Goal: Transaction & Acquisition: Purchase product/service

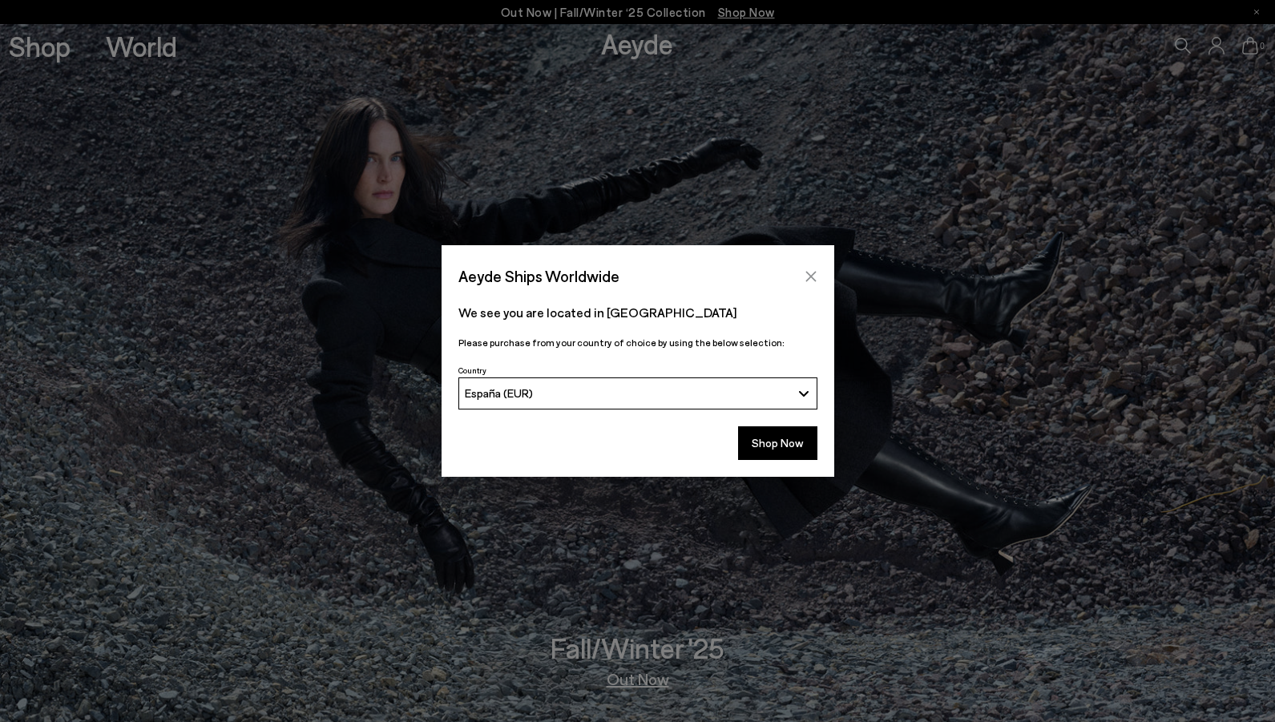
click at [801, 276] on button "Close" at bounding box center [811, 276] width 24 height 24
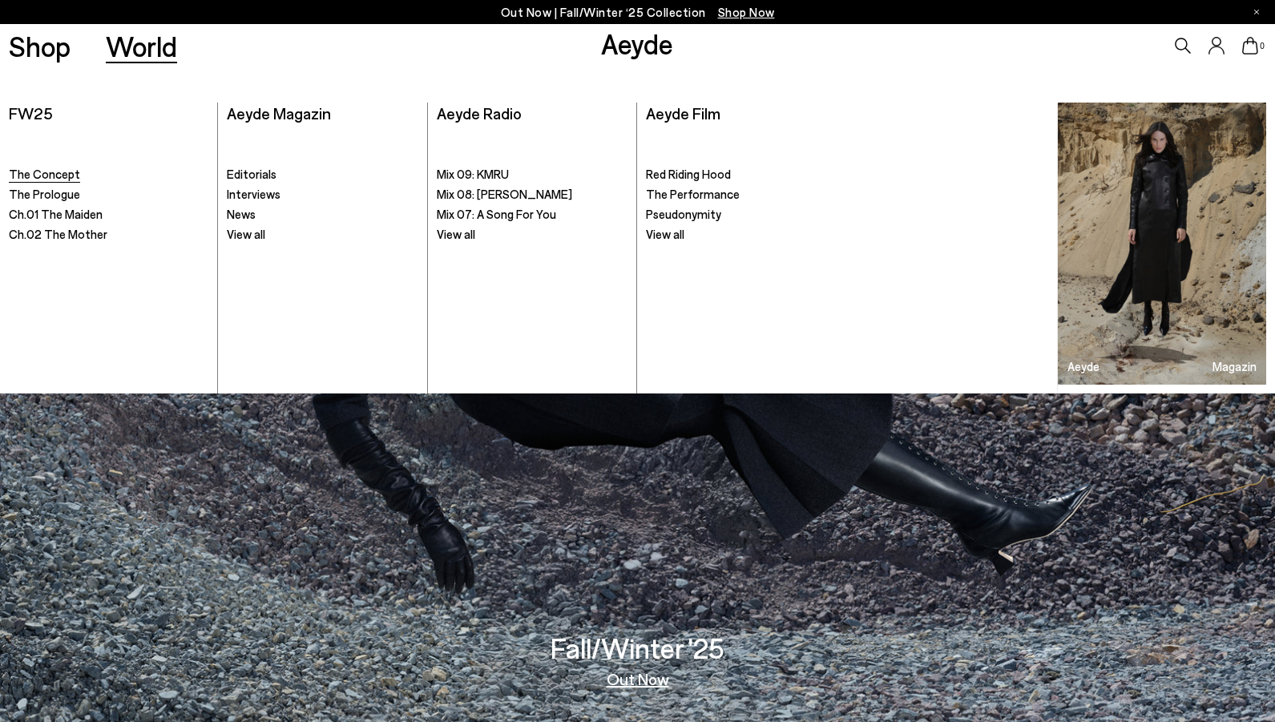
click at [46, 176] on span "The Concept" at bounding box center [44, 174] width 71 height 14
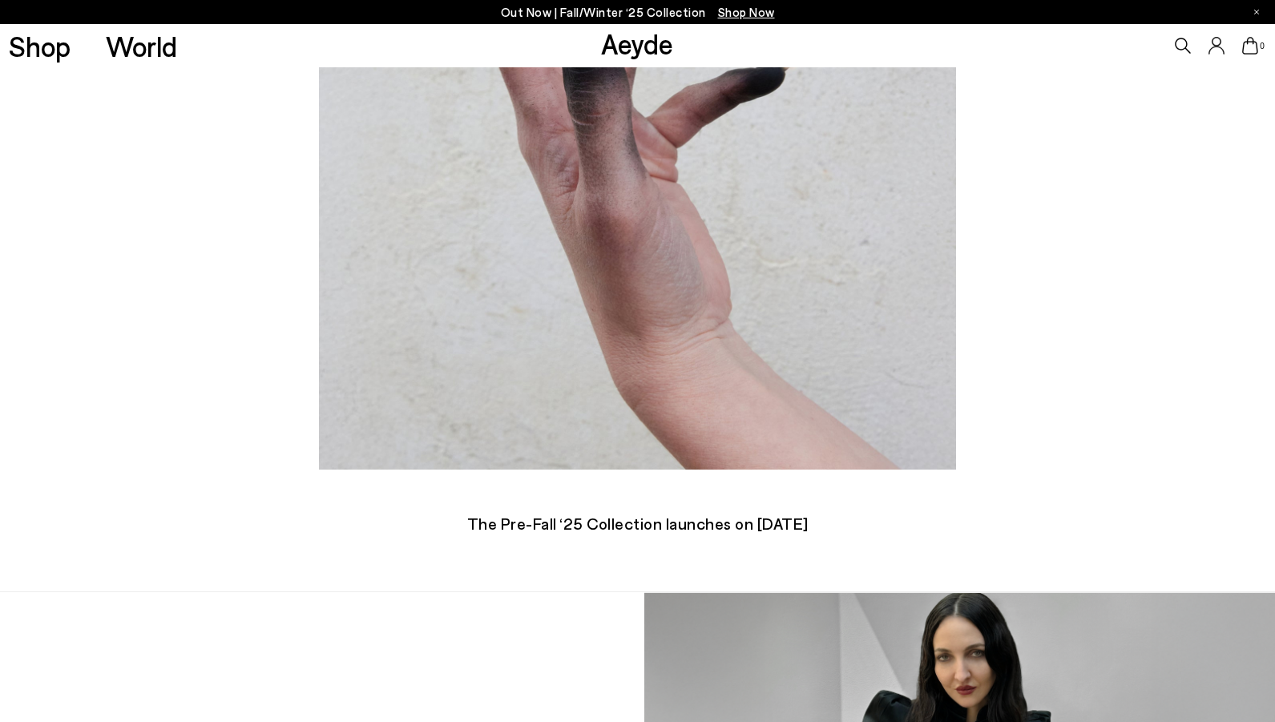
scroll to position [641, 0]
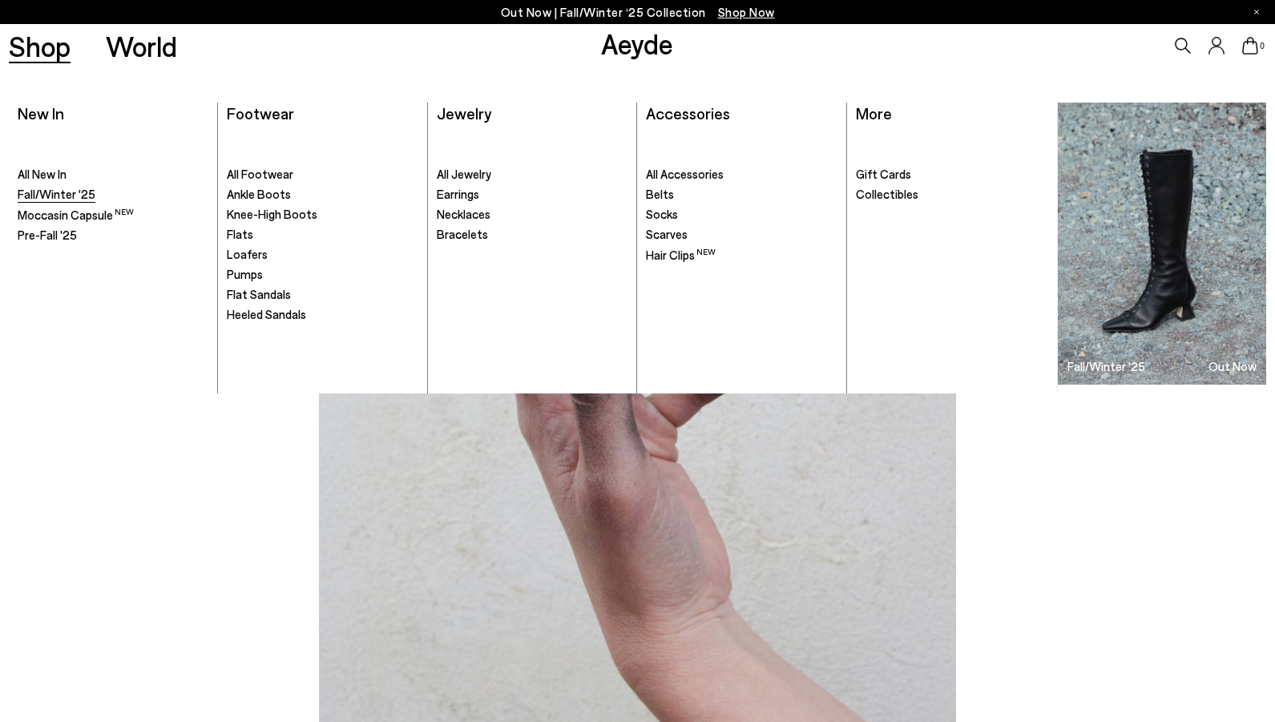
click at [55, 196] on span "Fall/Winter '25" at bounding box center [57, 194] width 78 height 14
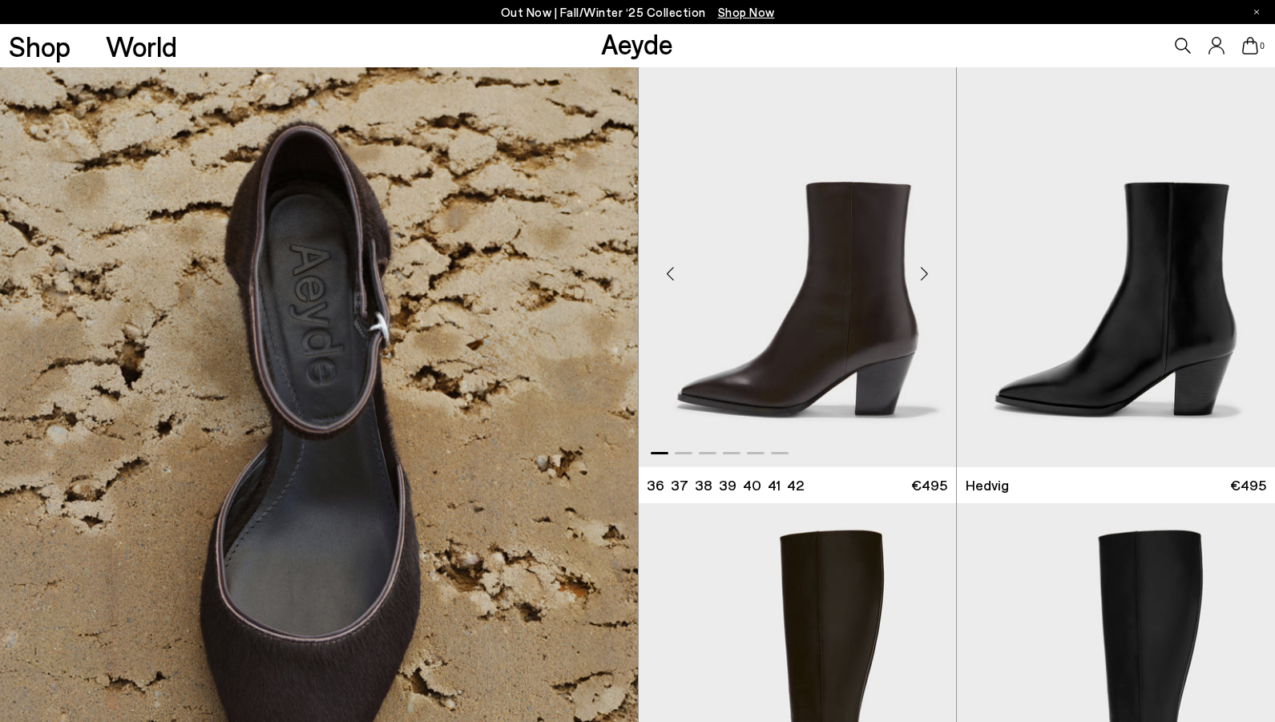
scroll to position [2885, 0]
click at [892, 276] on img "1 / 6" at bounding box center [798, 267] width 318 height 400
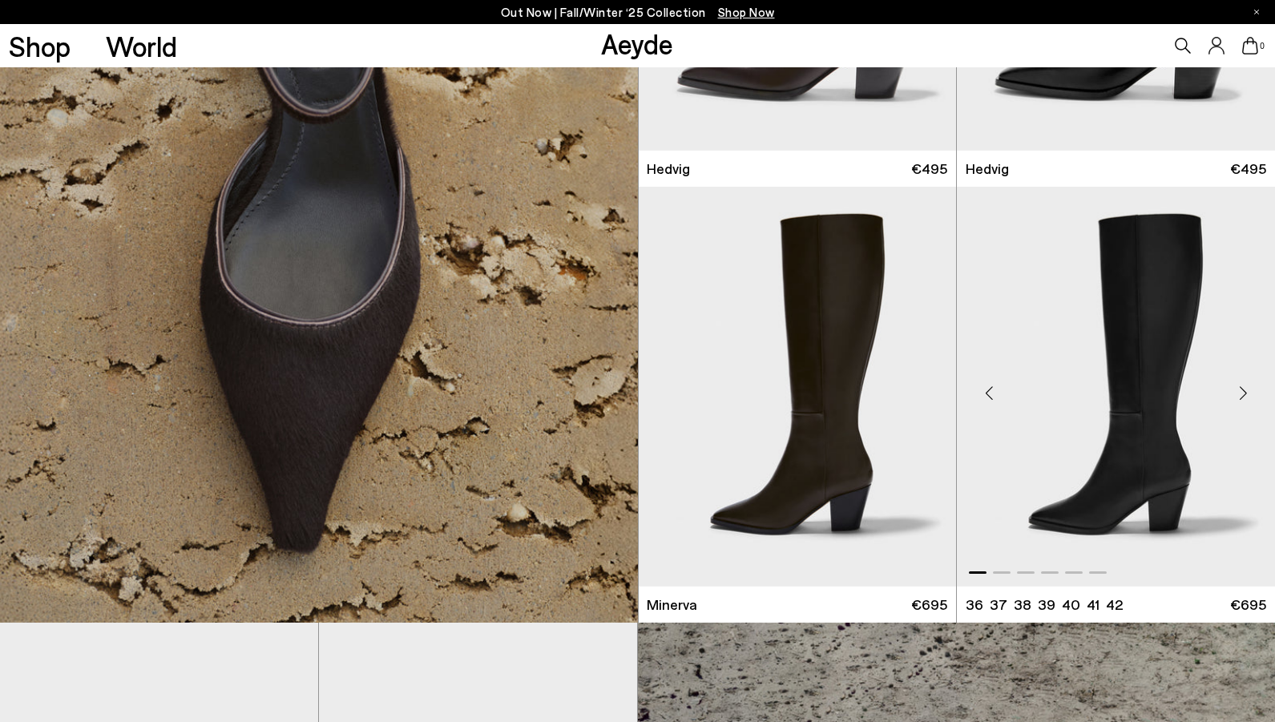
scroll to position [3205, 0]
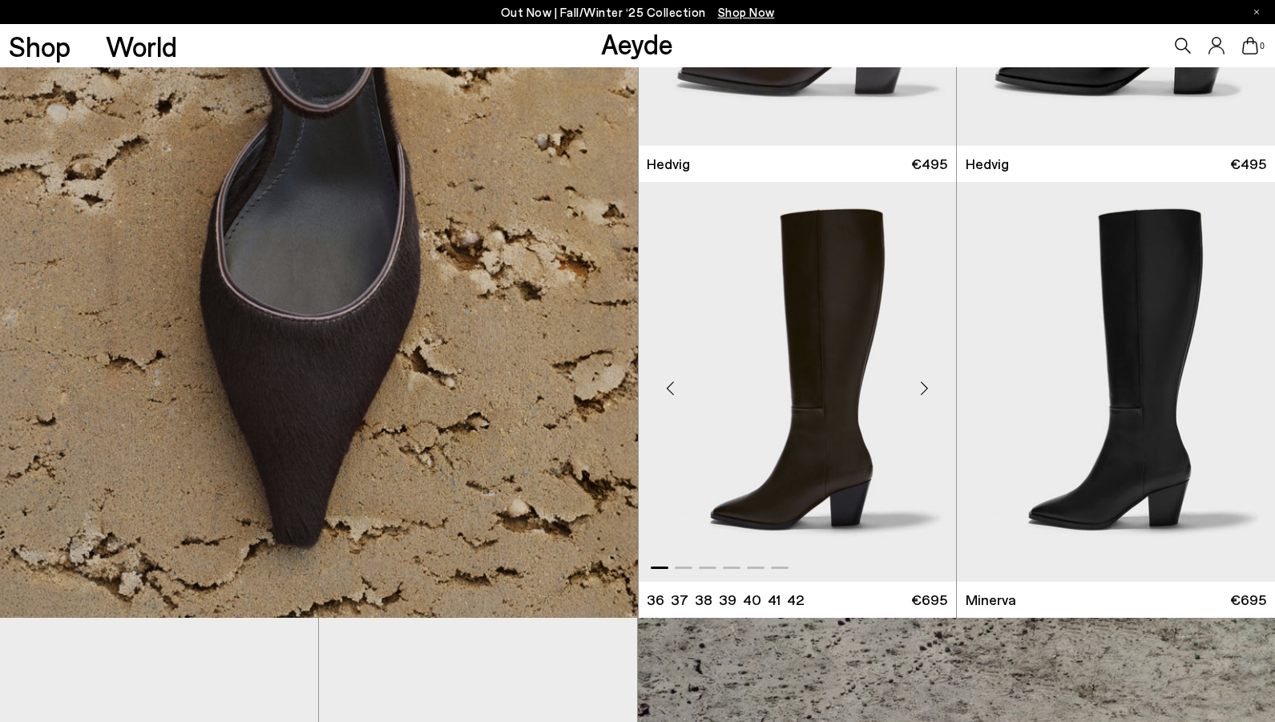
click at [827, 363] on img "1 / 6" at bounding box center [798, 382] width 318 height 400
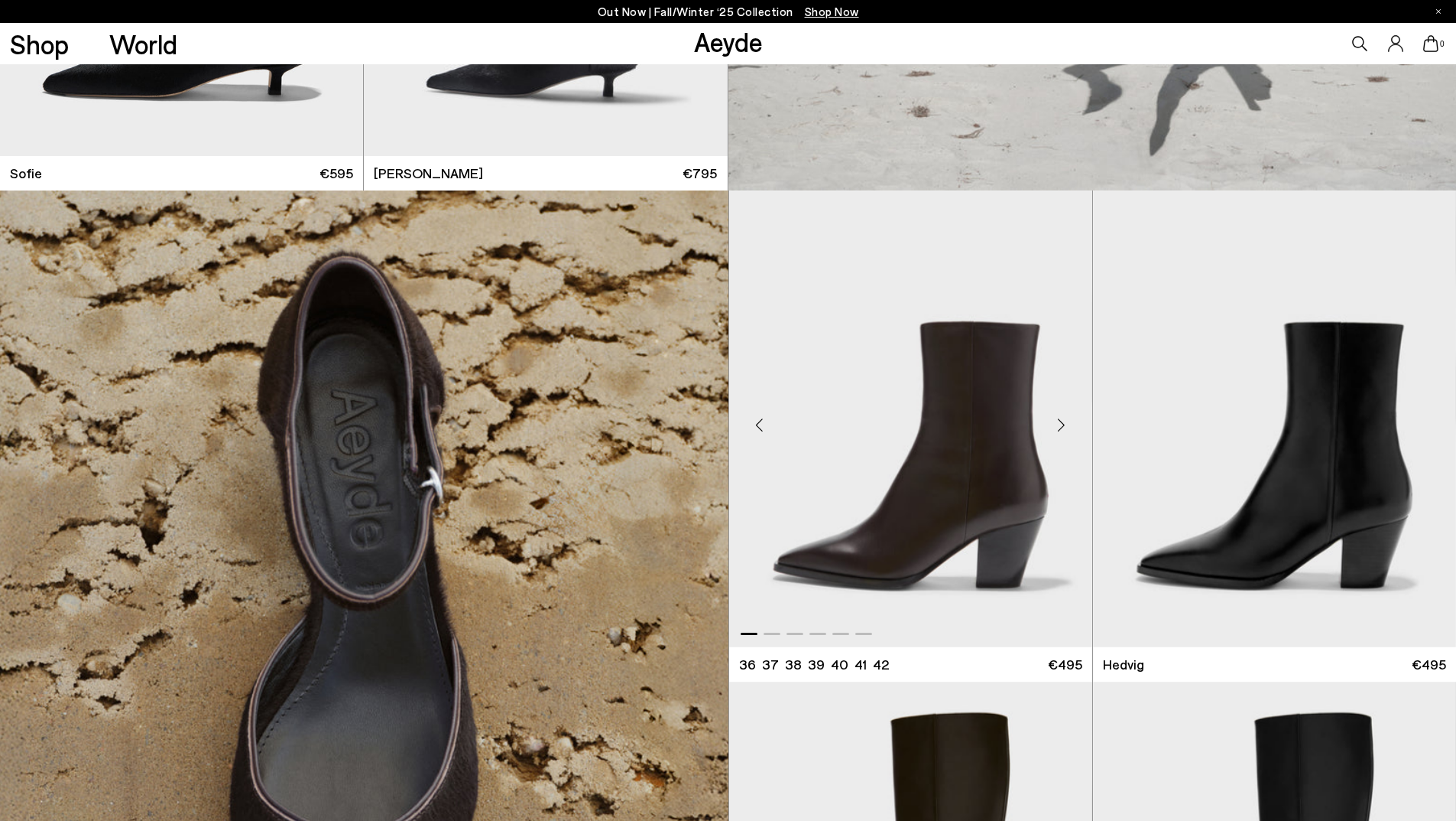
scroll to position [3071, 0]
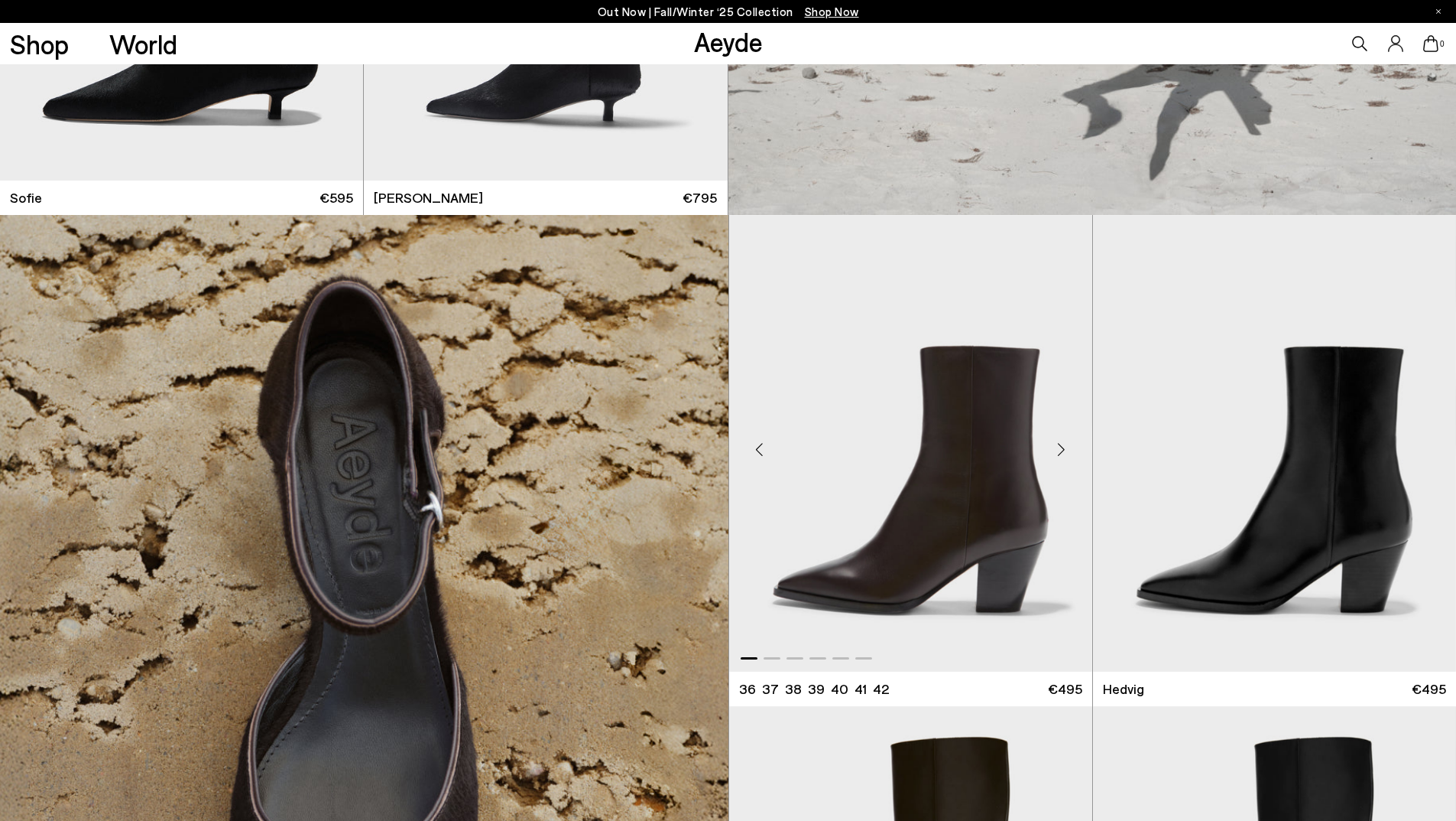
click at [951, 461] on img "1 / 6" at bounding box center [910, 443] width 364 height 456
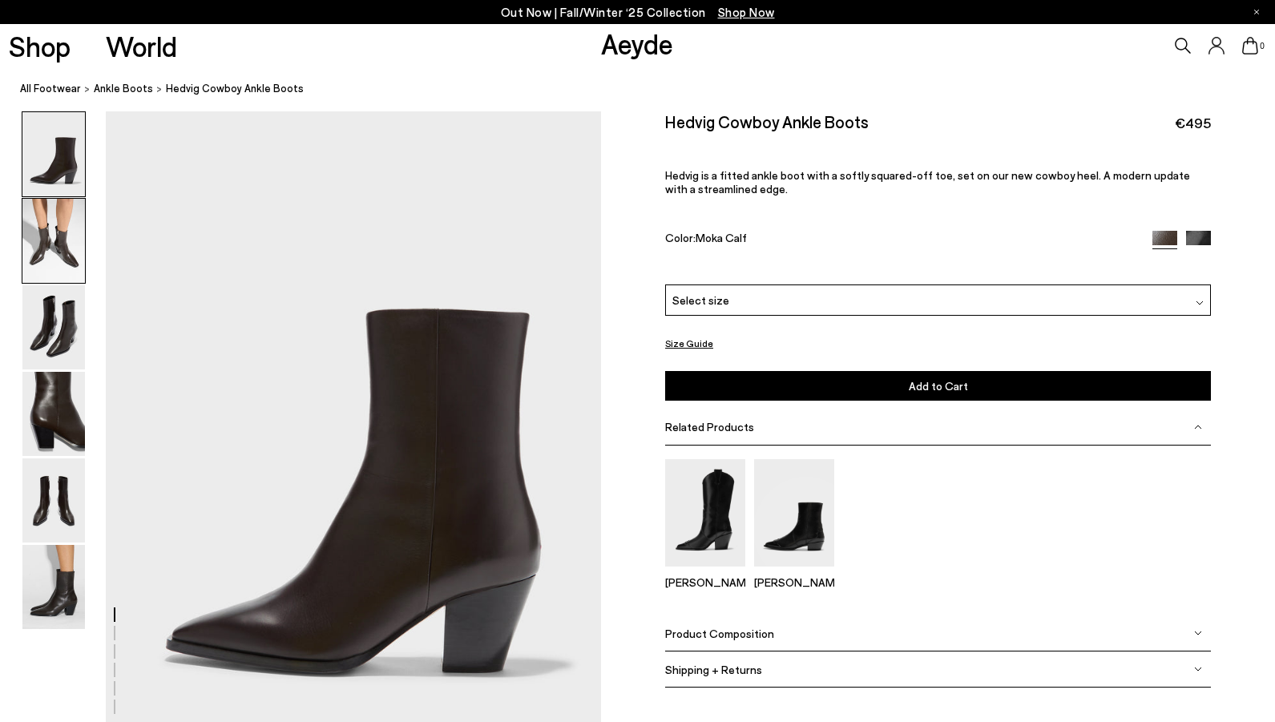
click at [54, 230] on img at bounding box center [53, 241] width 63 height 84
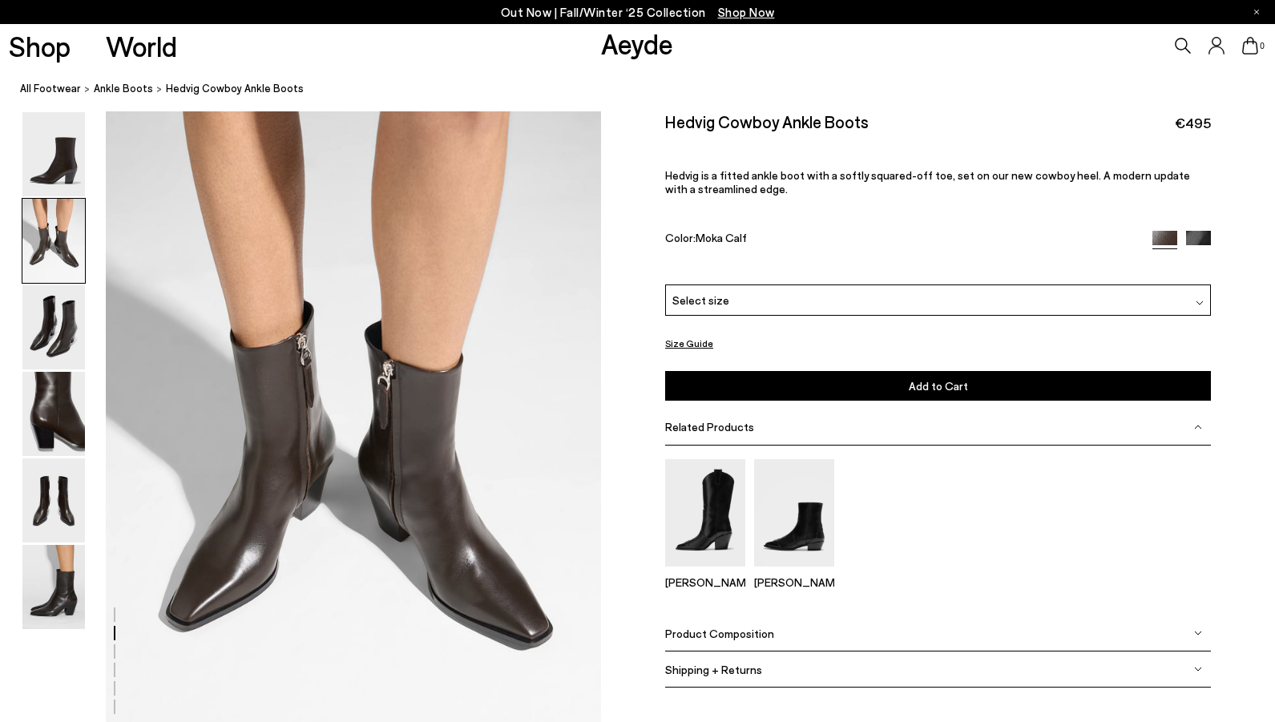
scroll to position [665, 0]
click at [45, 338] on img at bounding box center [53, 327] width 63 height 84
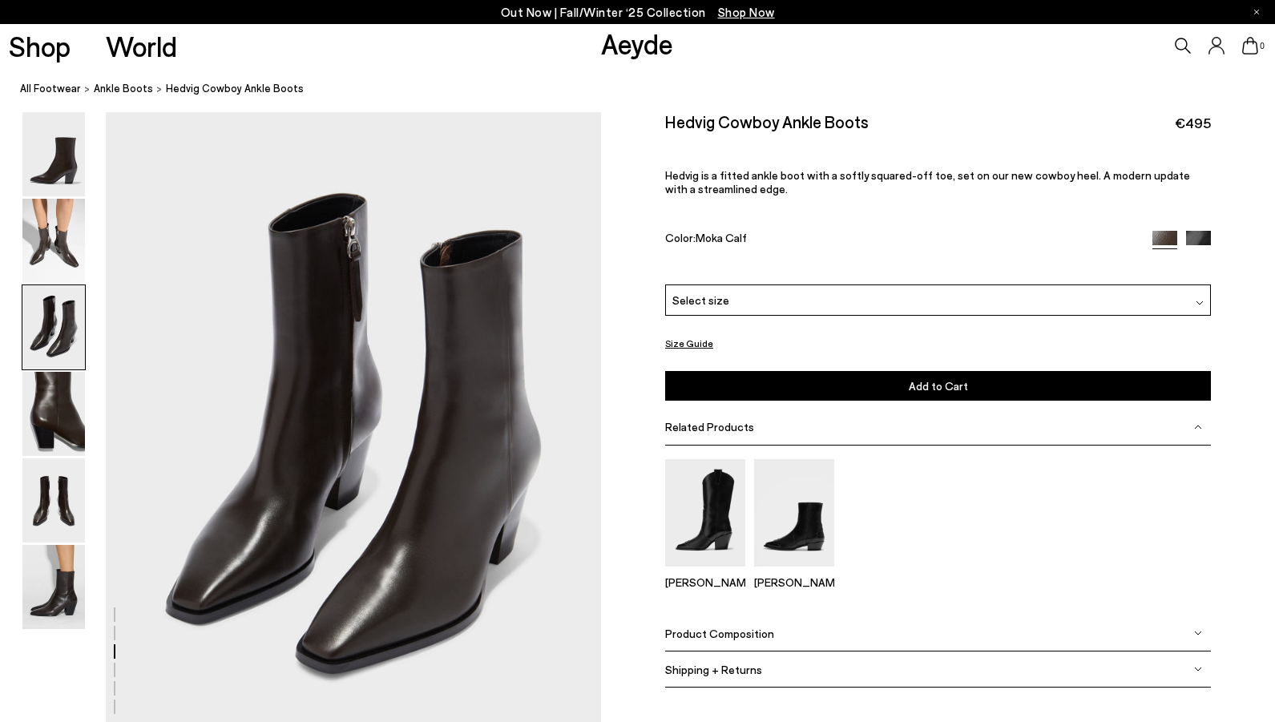
scroll to position [1328, 0]
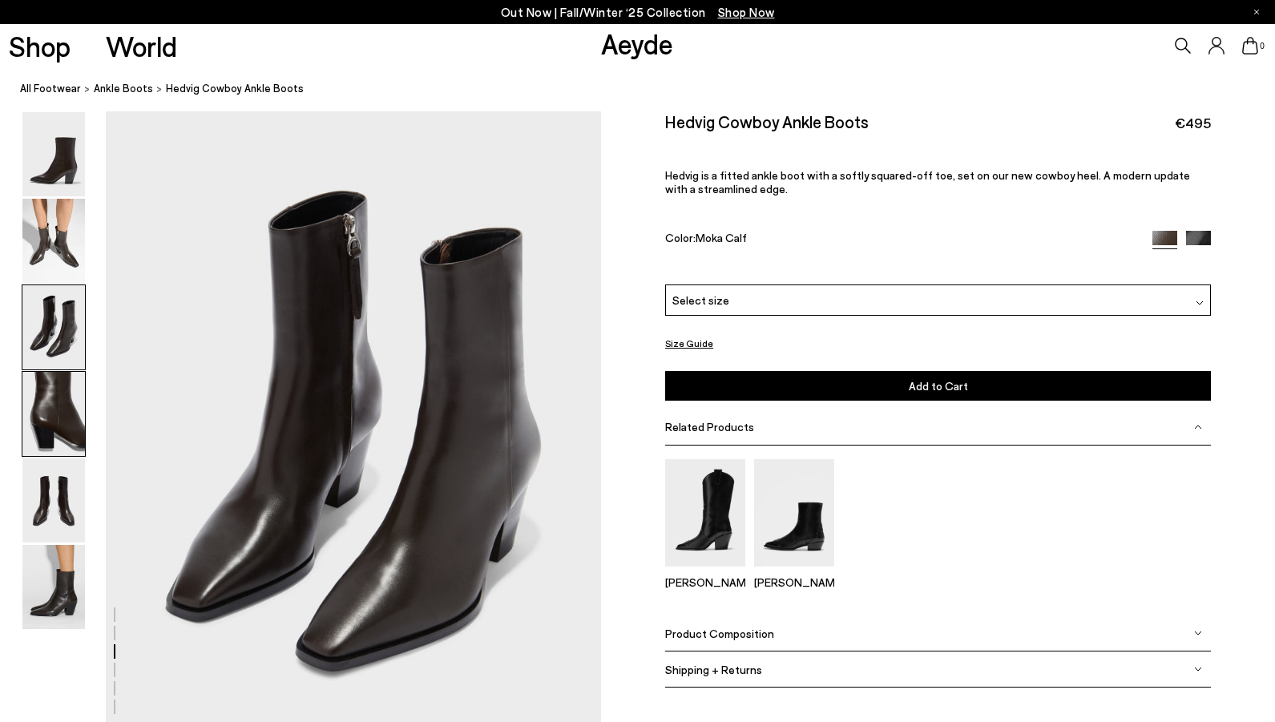
click at [72, 395] on img at bounding box center [53, 414] width 63 height 84
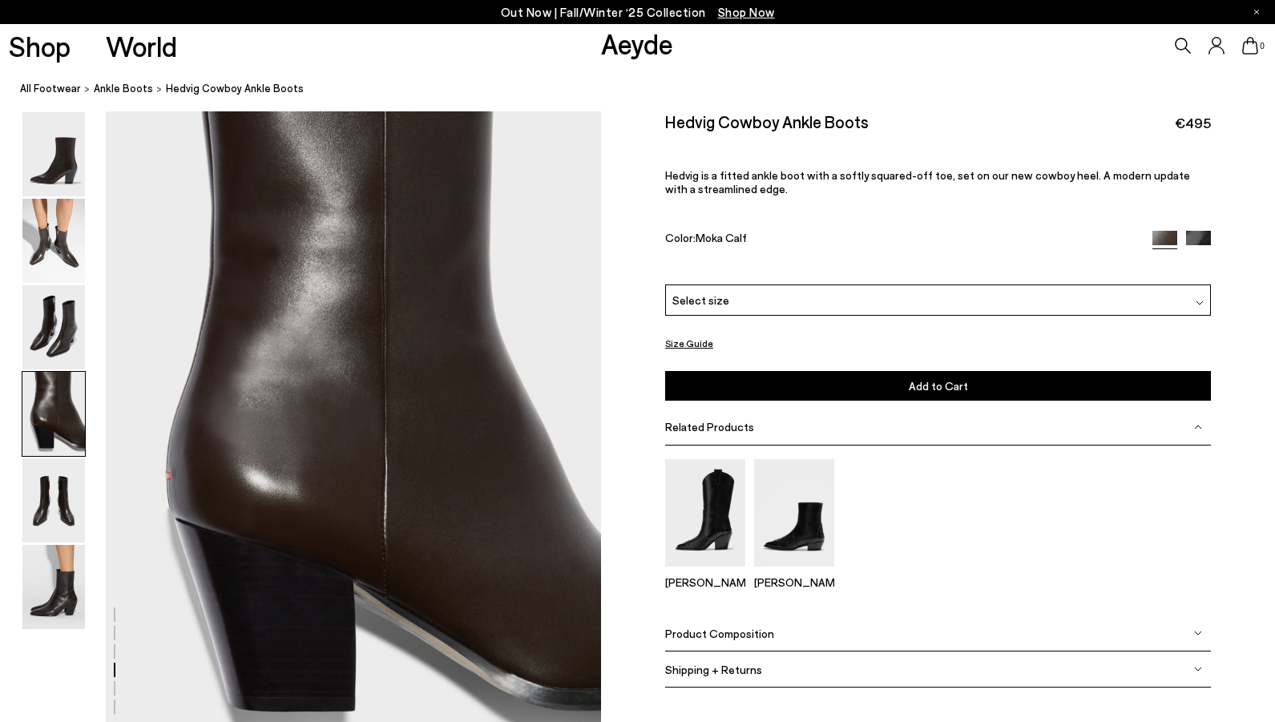
scroll to position [1991, 0]
click at [54, 508] on img at bounding box center [53, 500] width 63 height 84
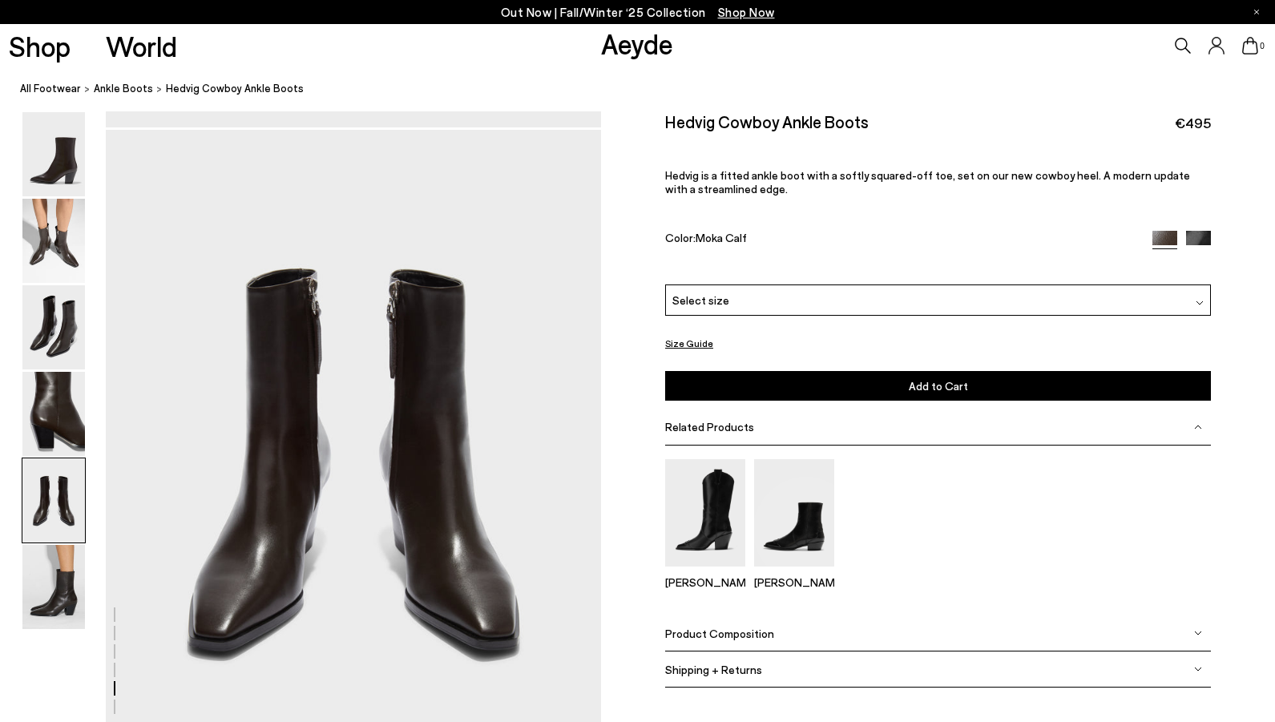
scroll to position [2655, 0]
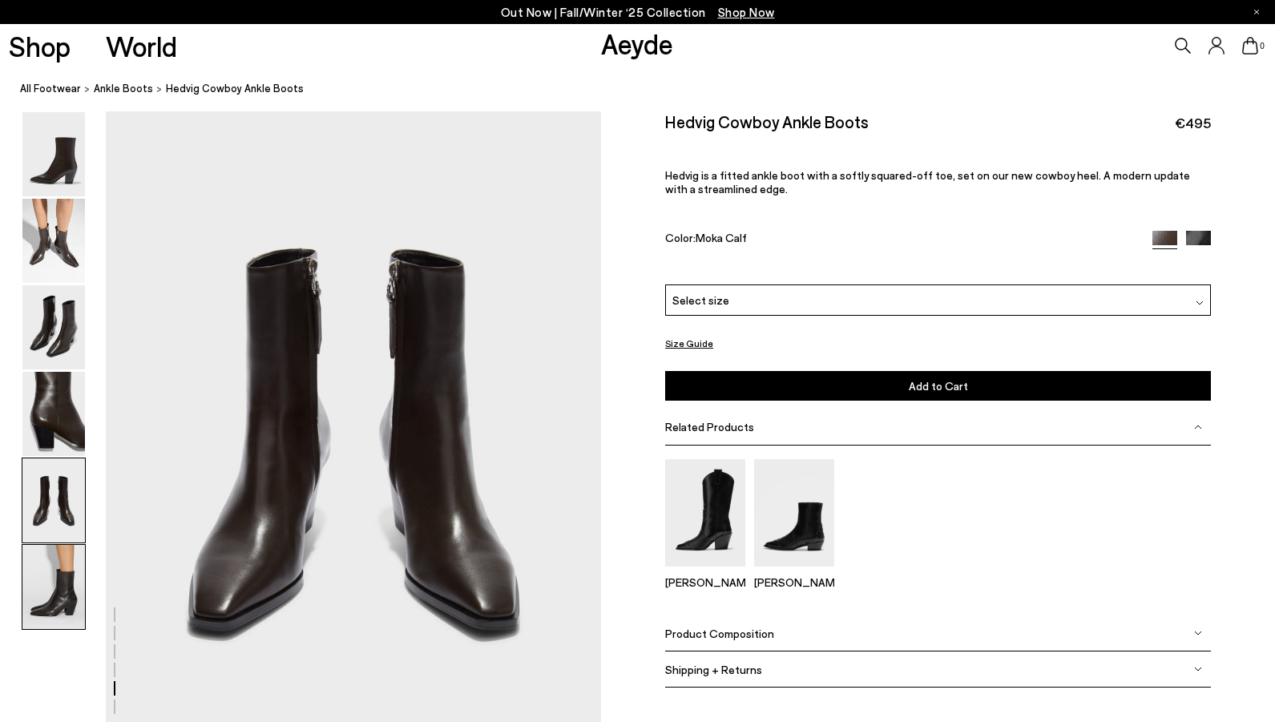
click at [79, 587] on img at bounding box center [53, 587] width 63 height 84
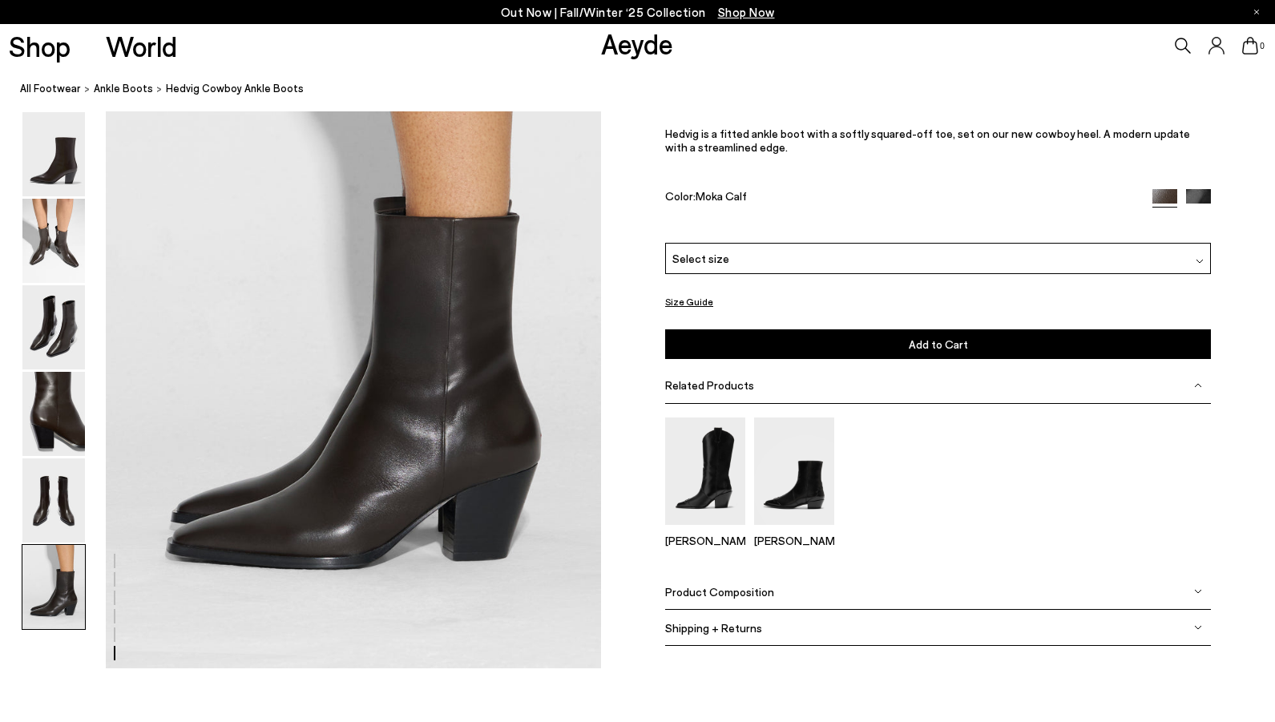
scroll to position [3427, 0]
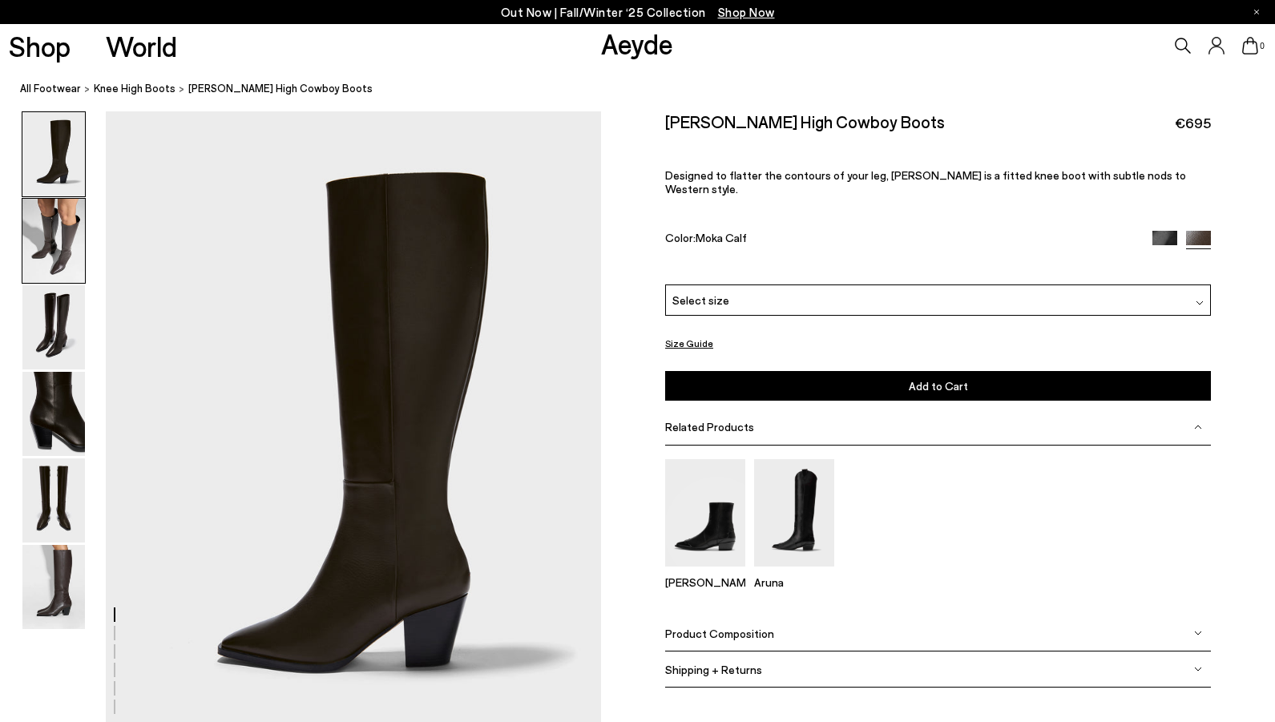
click at [53, 257] on img at bounding box center [53, 241] width 63 height 84
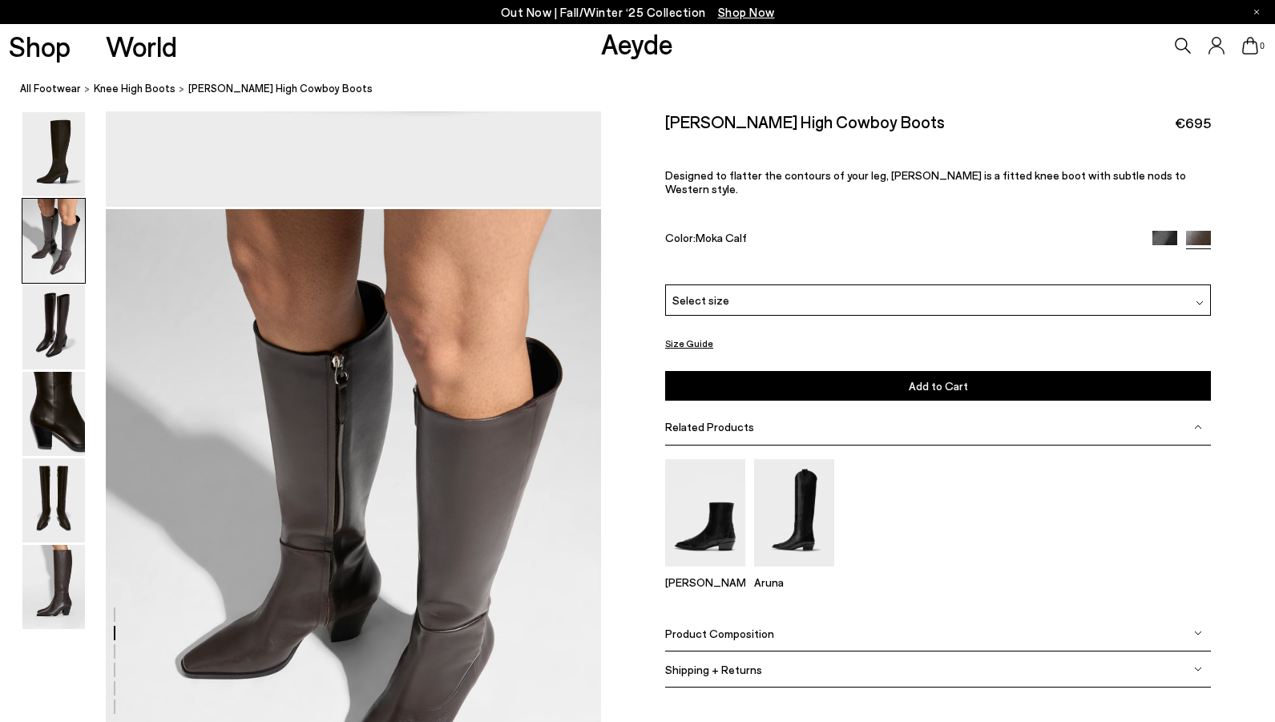
scroll to position [665, 0]
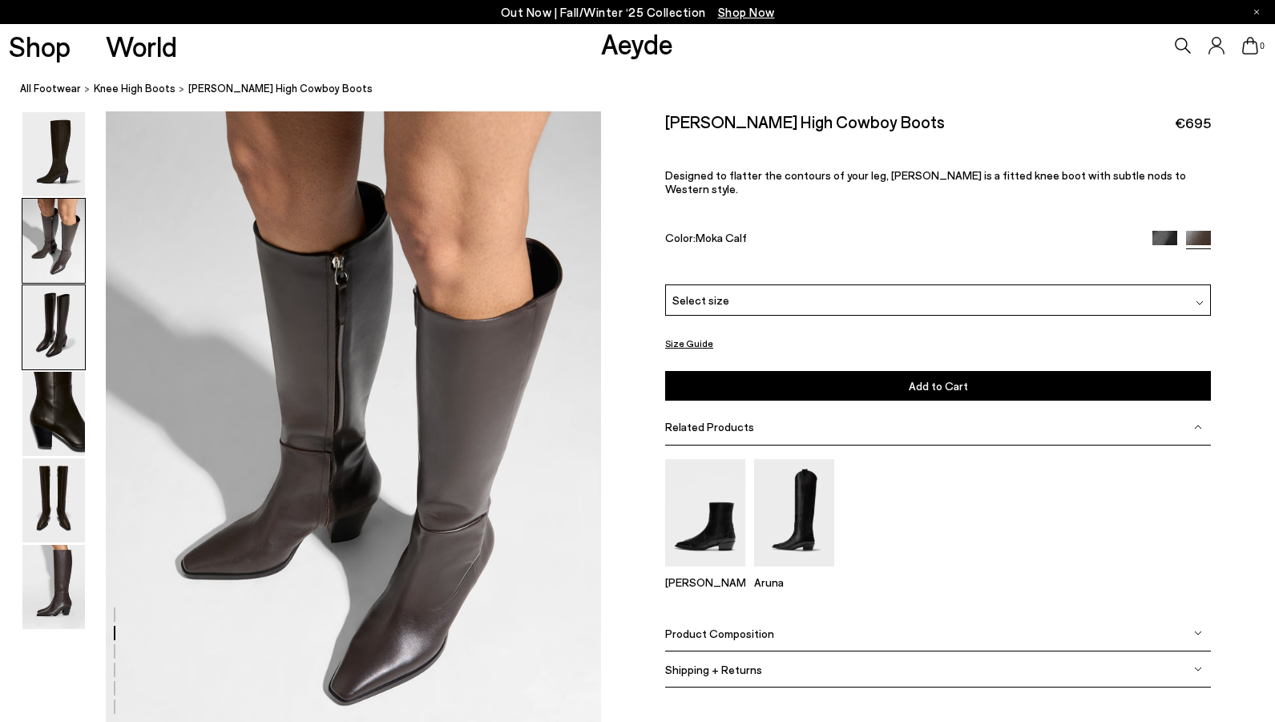
click at [69, 318] on img at bounding box center [53, 327] width 63 height 84
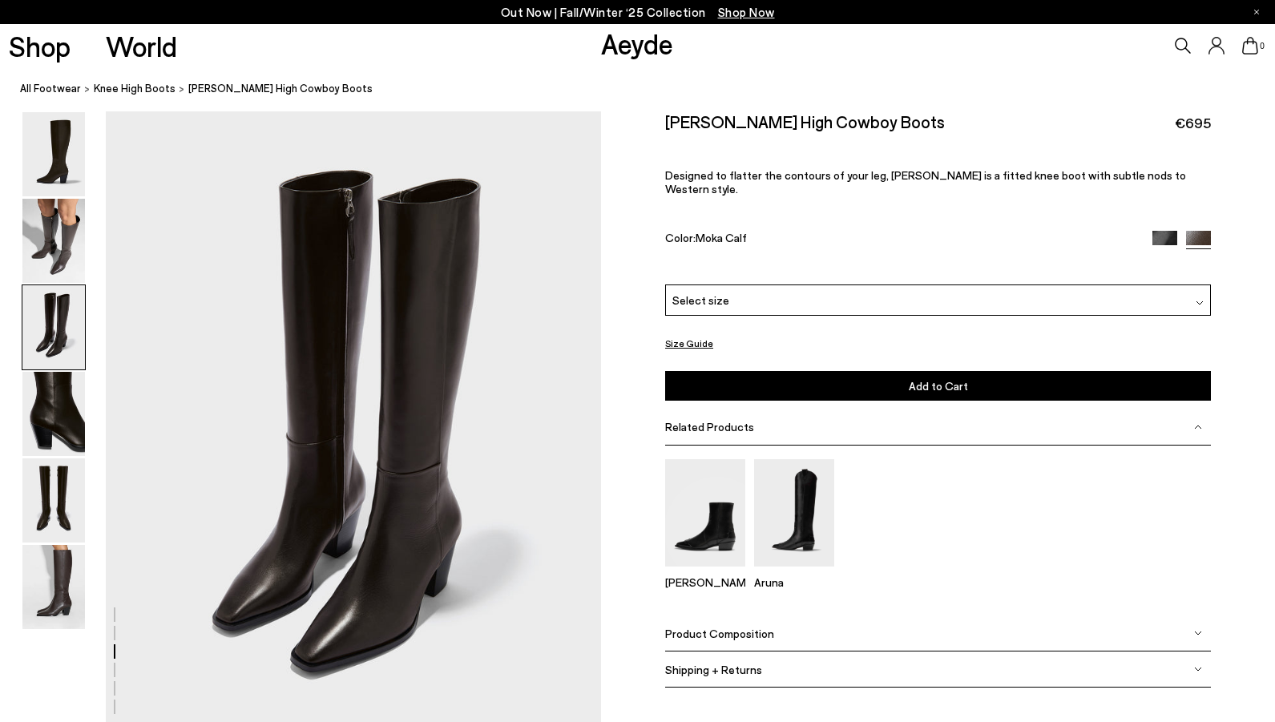
scroll to position [1328, 0]
click at [64, 405] on img at bounding box center [53, 414] width 63 height 84
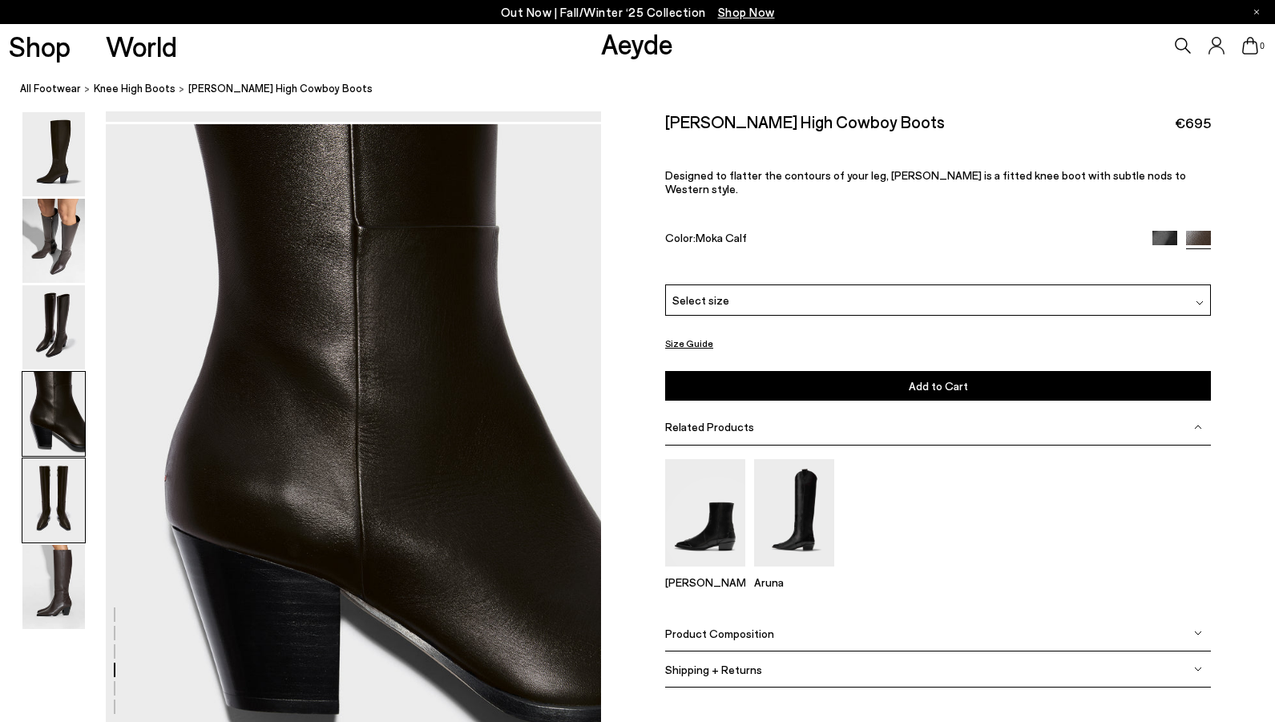
scroll to position [1991, 0]
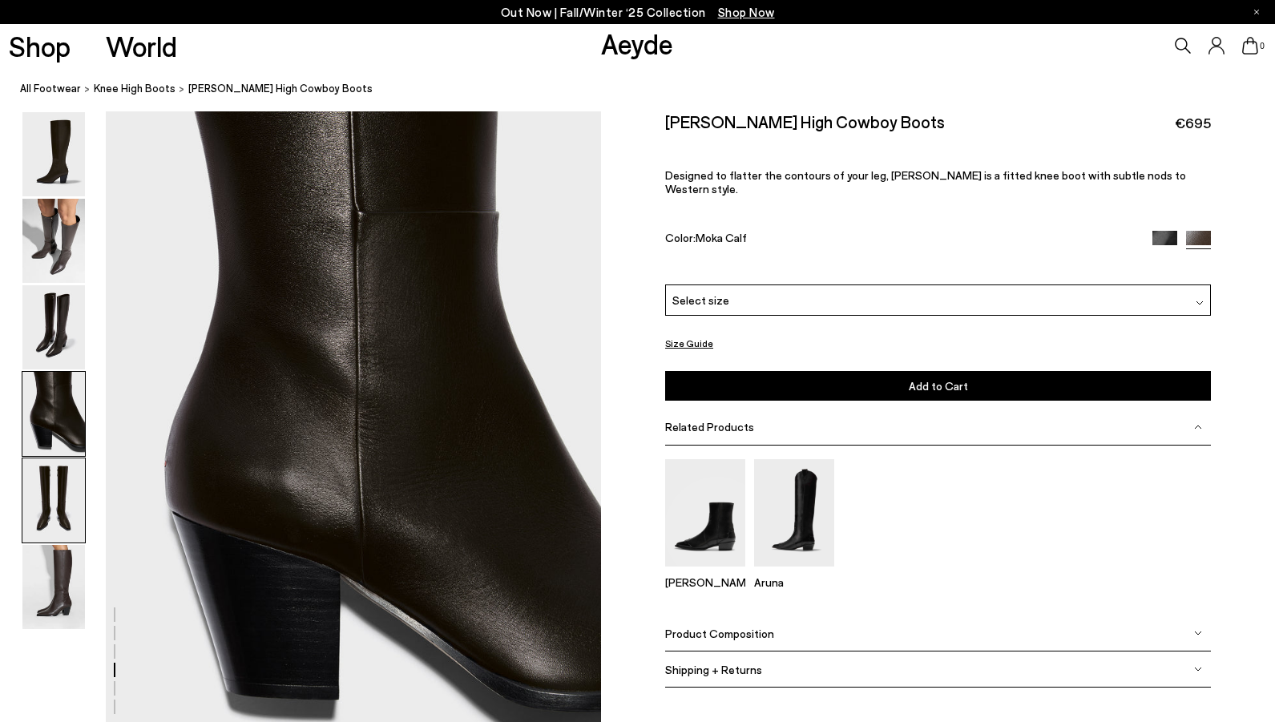
click at [43, 513] on img at bounding box center [53, 500] width 63 height 84
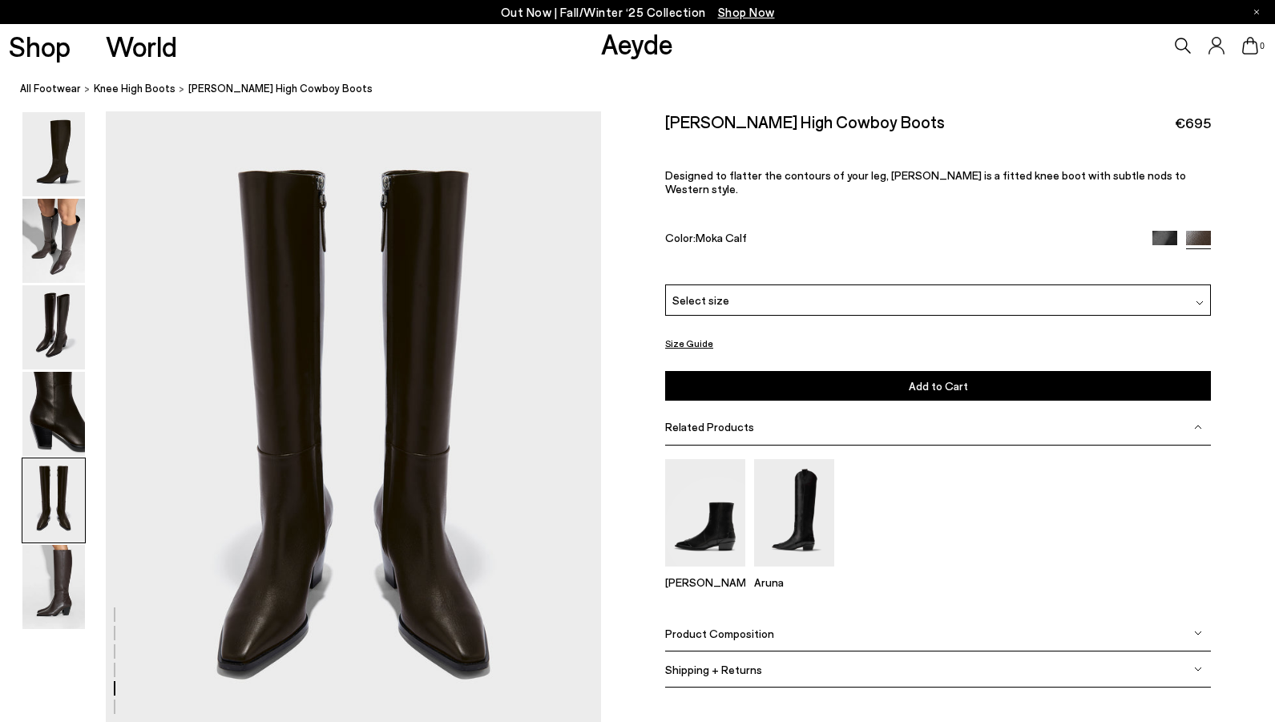
scroll to position [2655, 0]
click at [59, 607] on img at bounding box center [53, 587] width 63 height 84
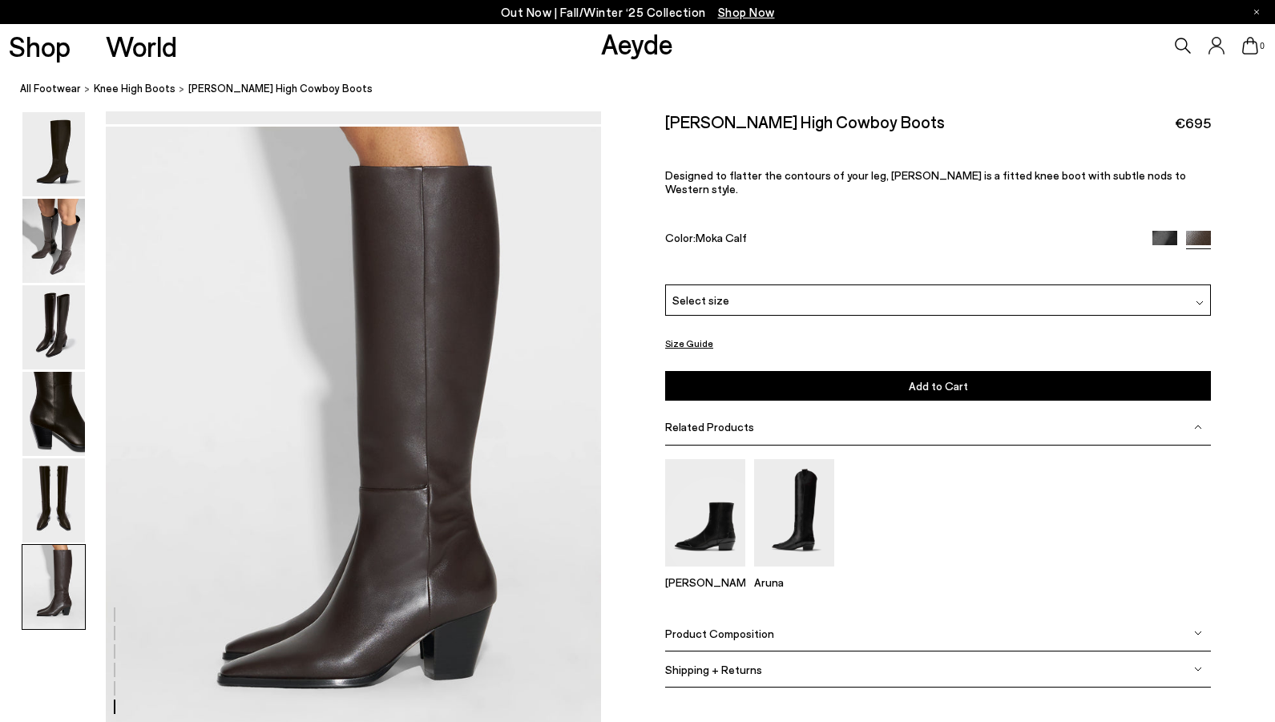
scroll to position [3267, 0]
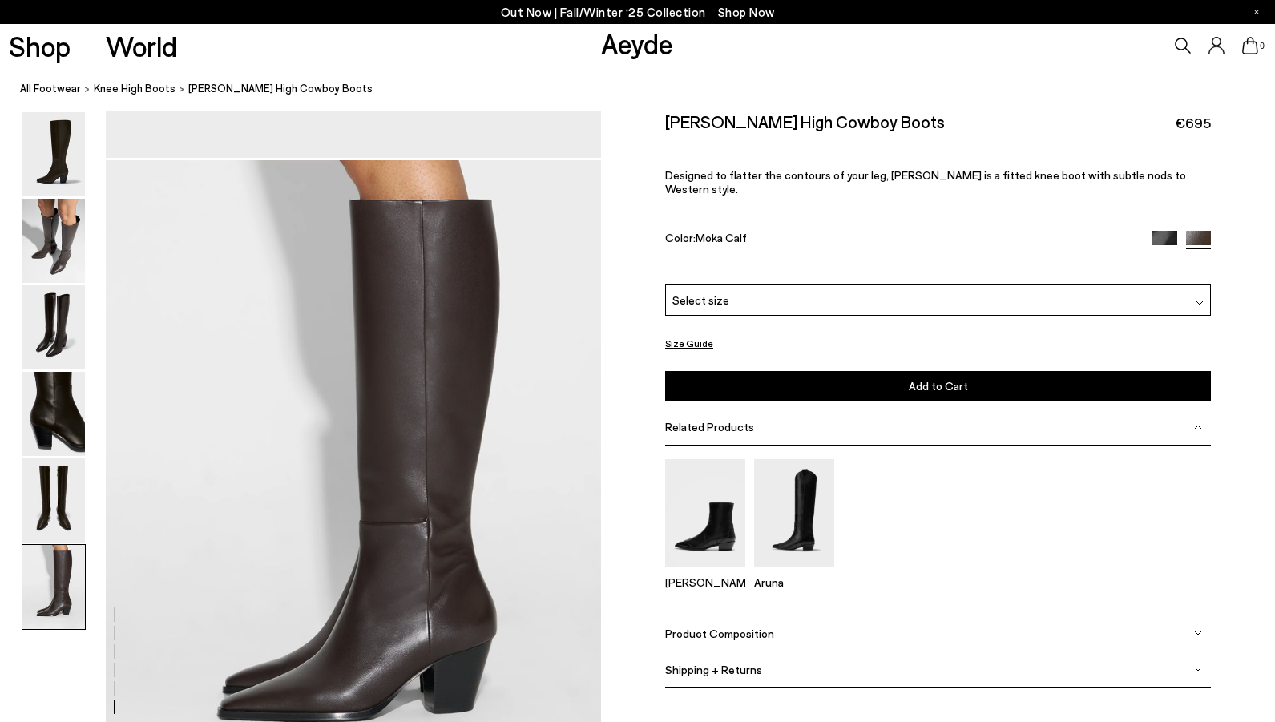
click at [1015, 284] on div "Select size" at bounding box center [938, 299] width 546 height 31
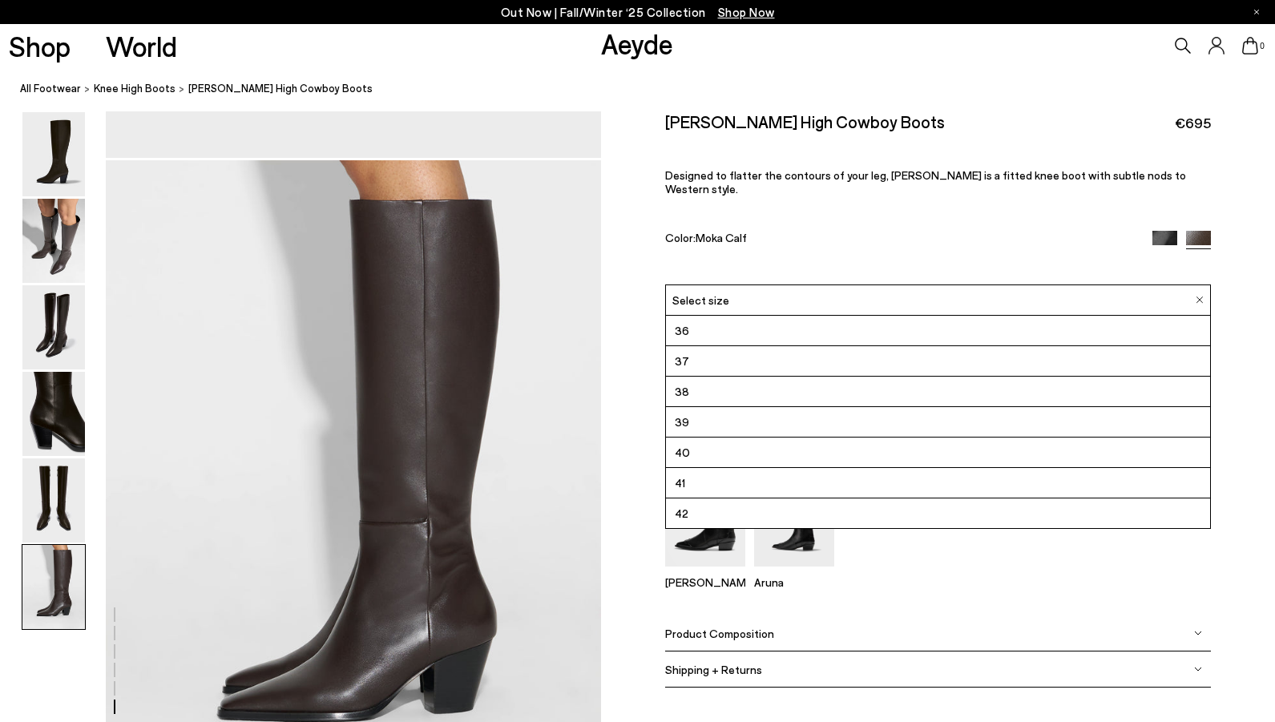
click at [782, 381] on li "38" at bounding box center [938, 392] width 544 height 30
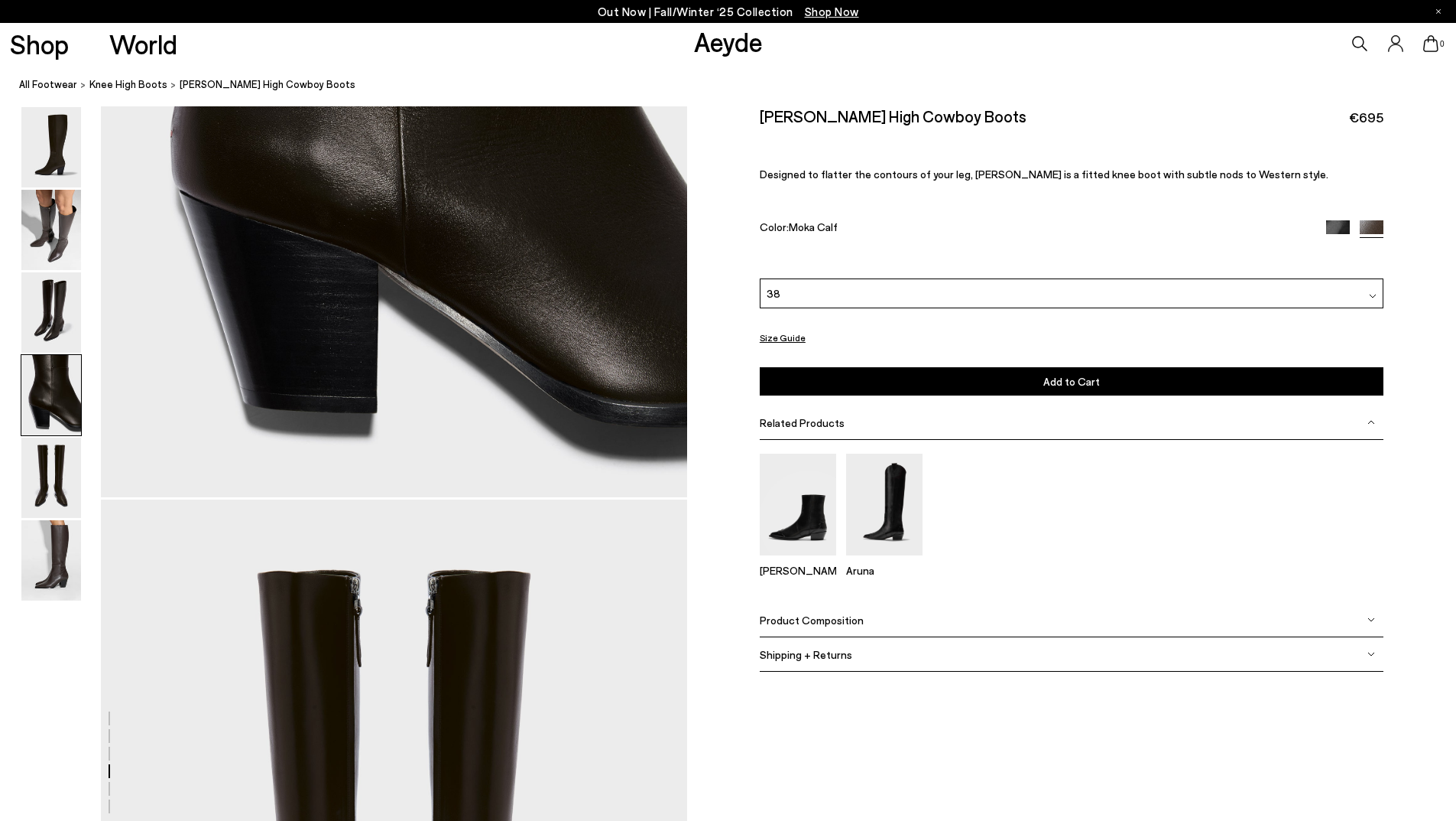
scroll to position [2728, 0]
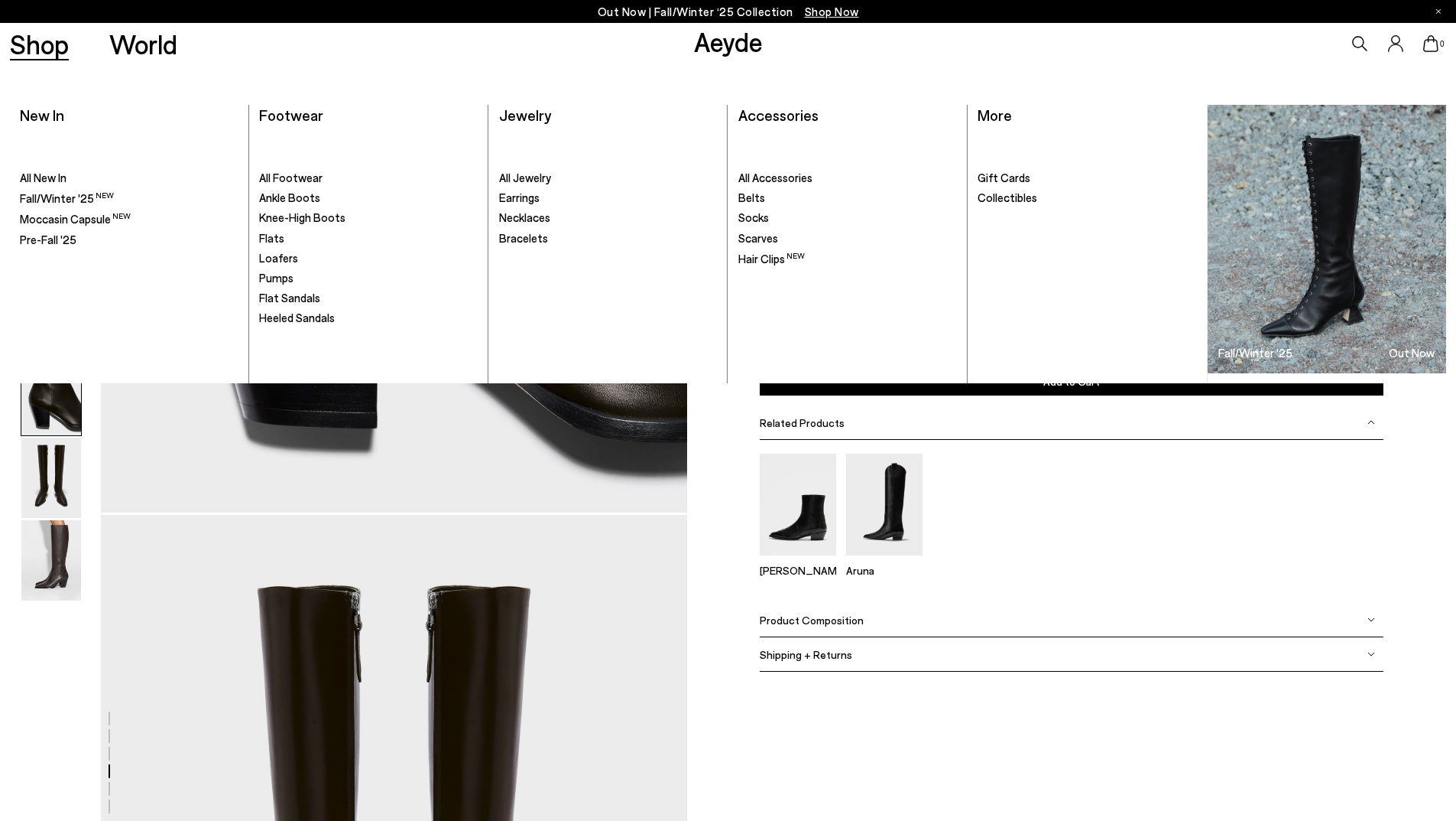
scroll to position [3119, 0]
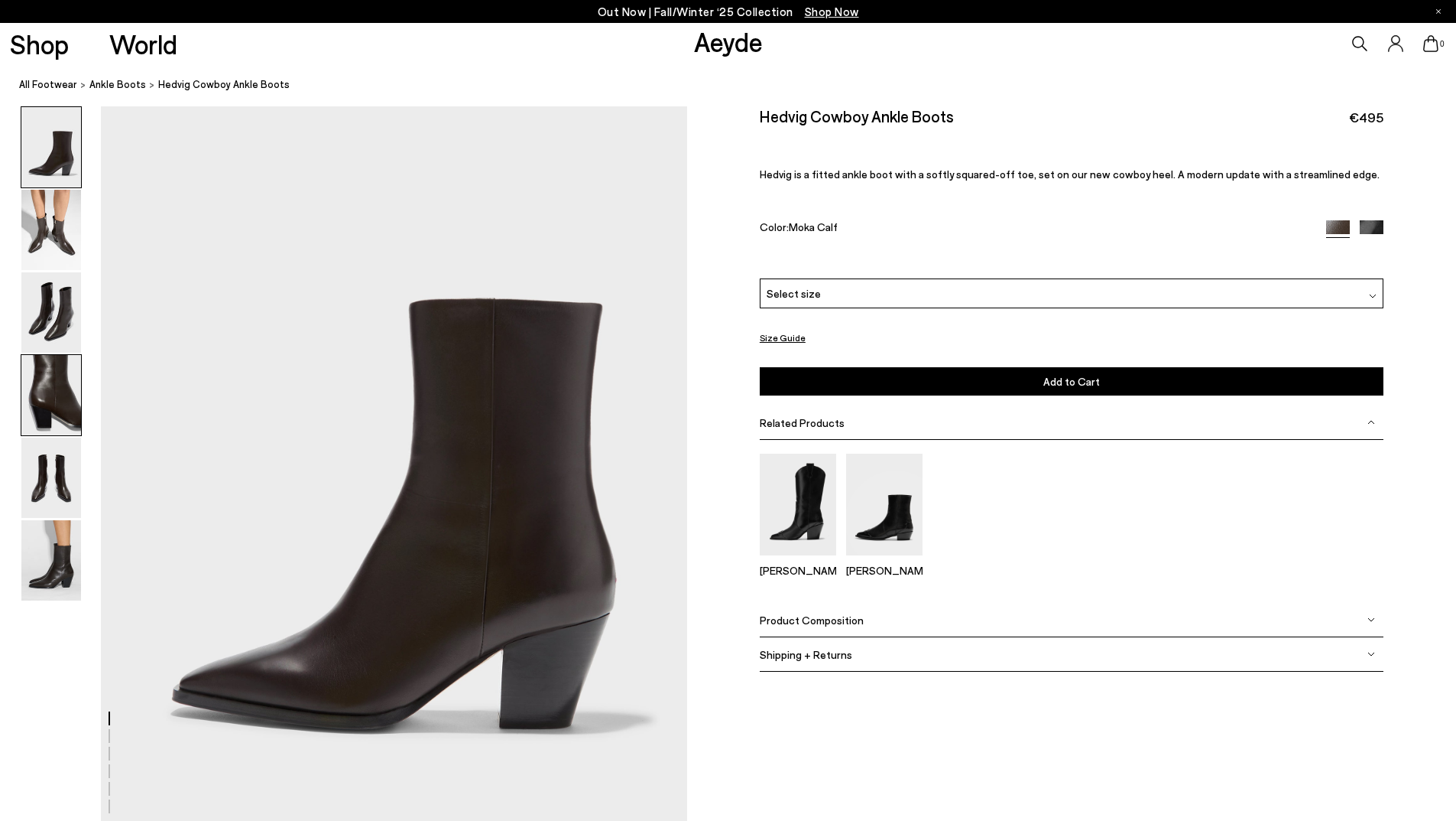
scroll to position [76, 0]
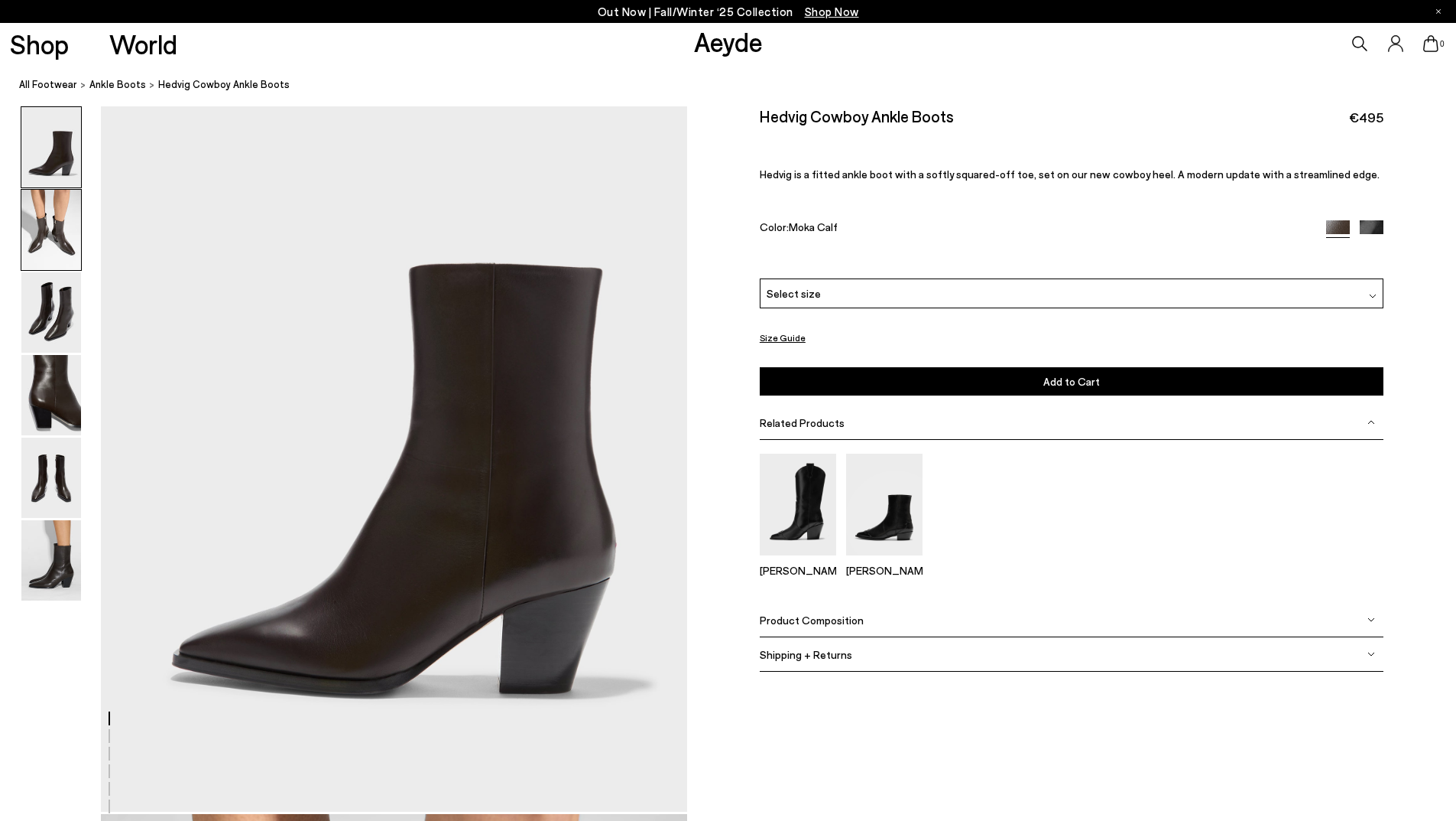
click at [51, 226] on img at bounding box center [51, 230] width 60 height 80
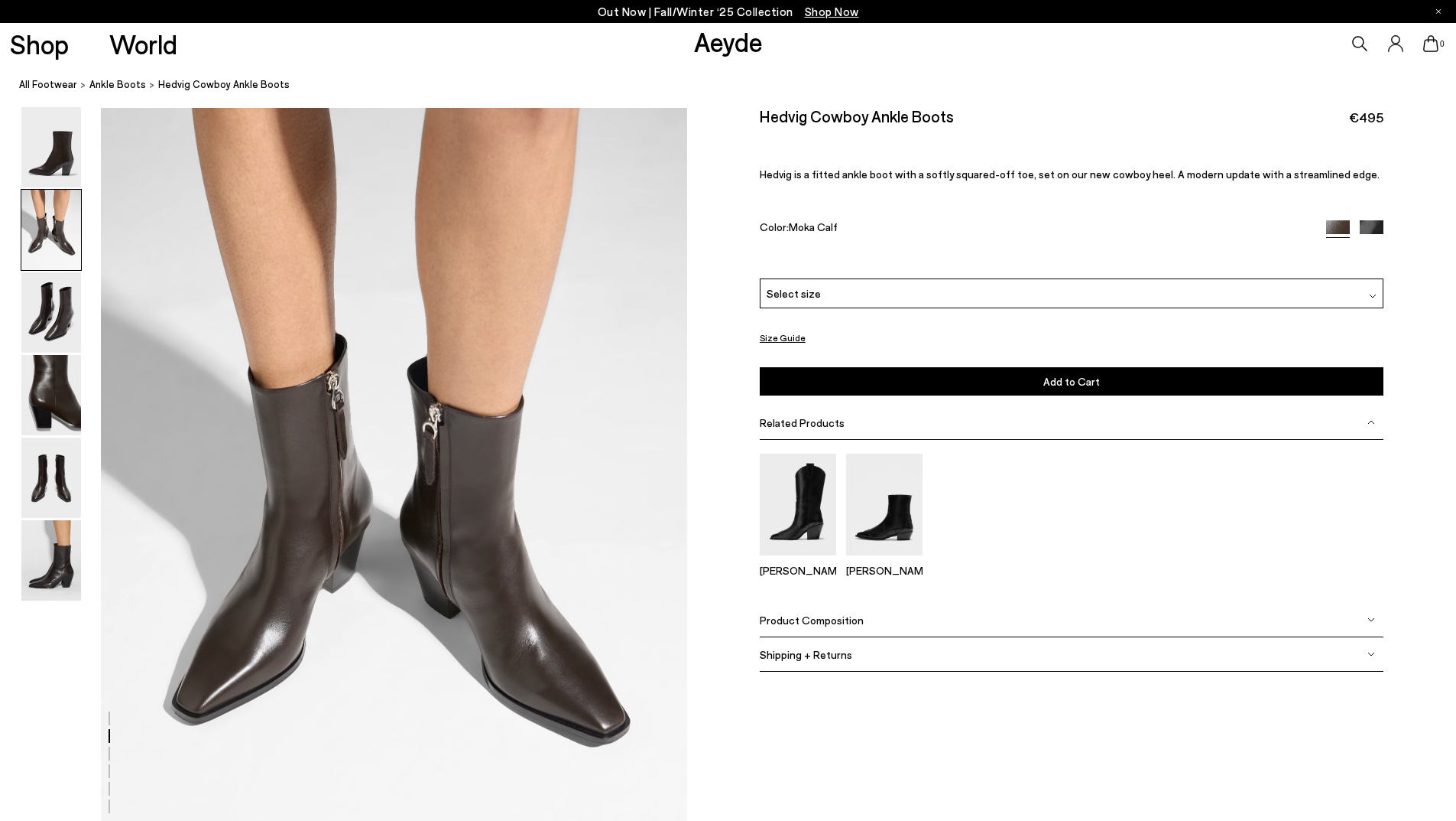
scroll to position [786, 0]
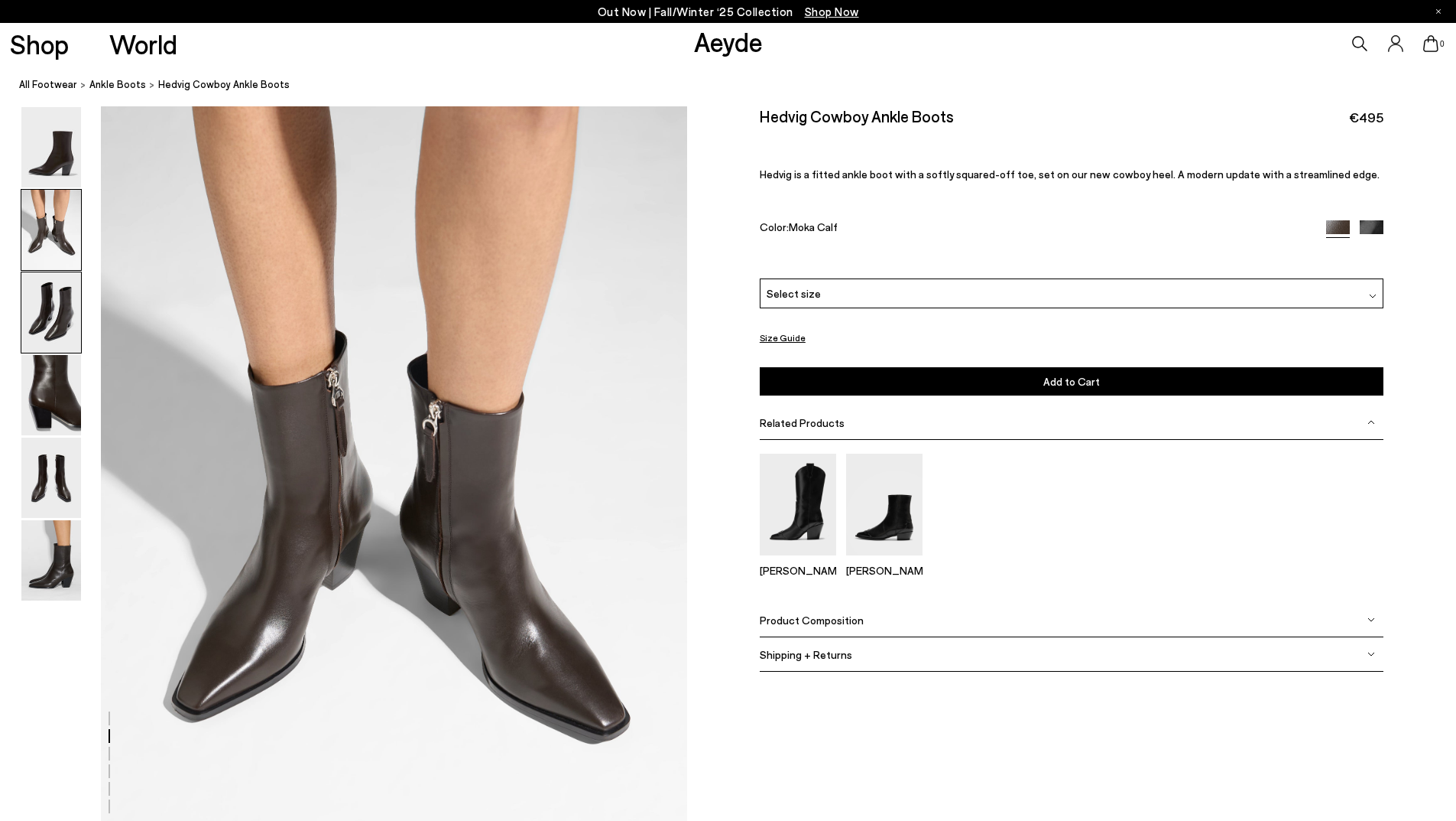
click at [41, 309] on img at bounding box center [51, 312] width 60 height 80
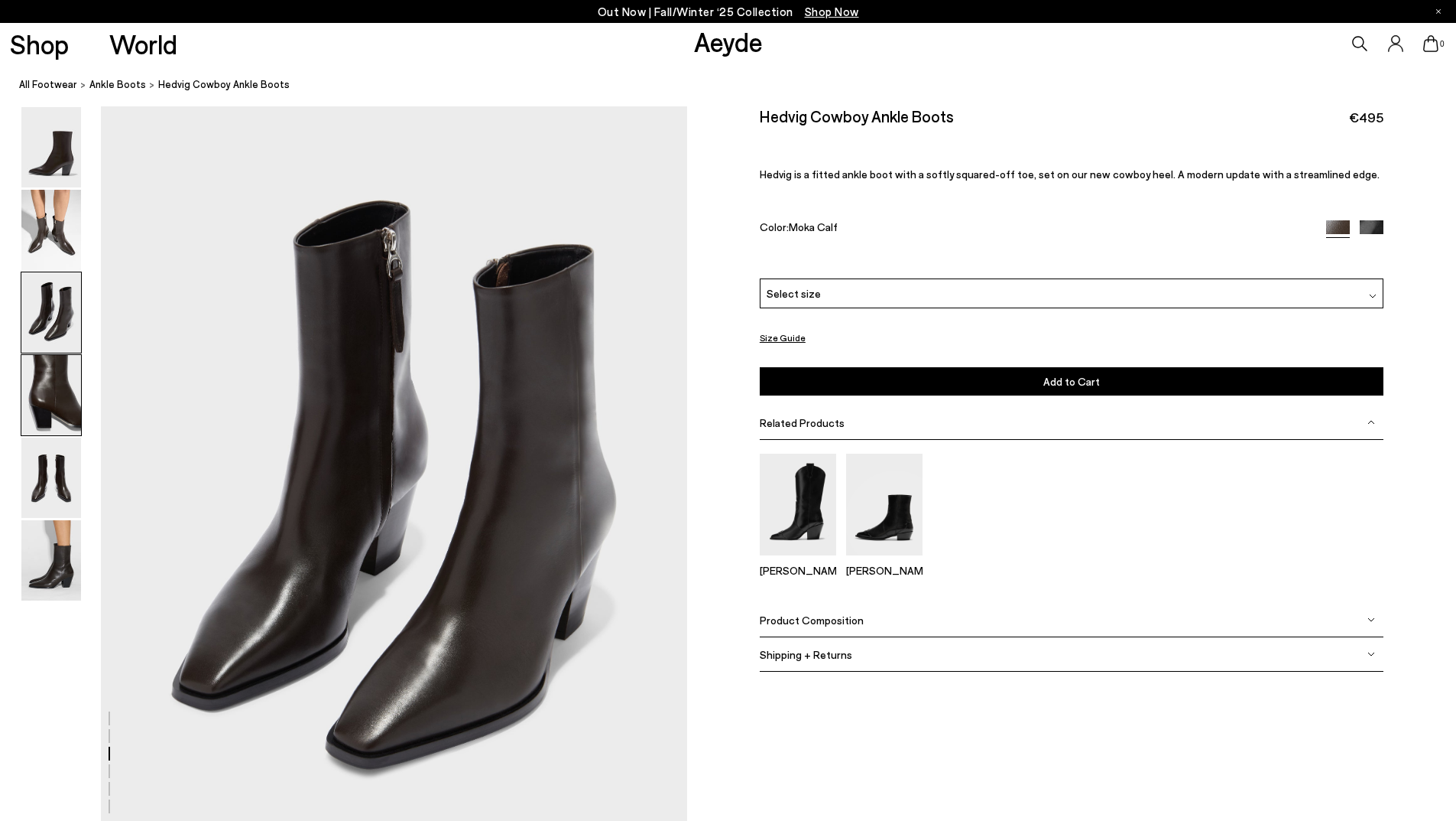
click at [60, 386] on img at bounding box center [51, 395] width 60 height 80
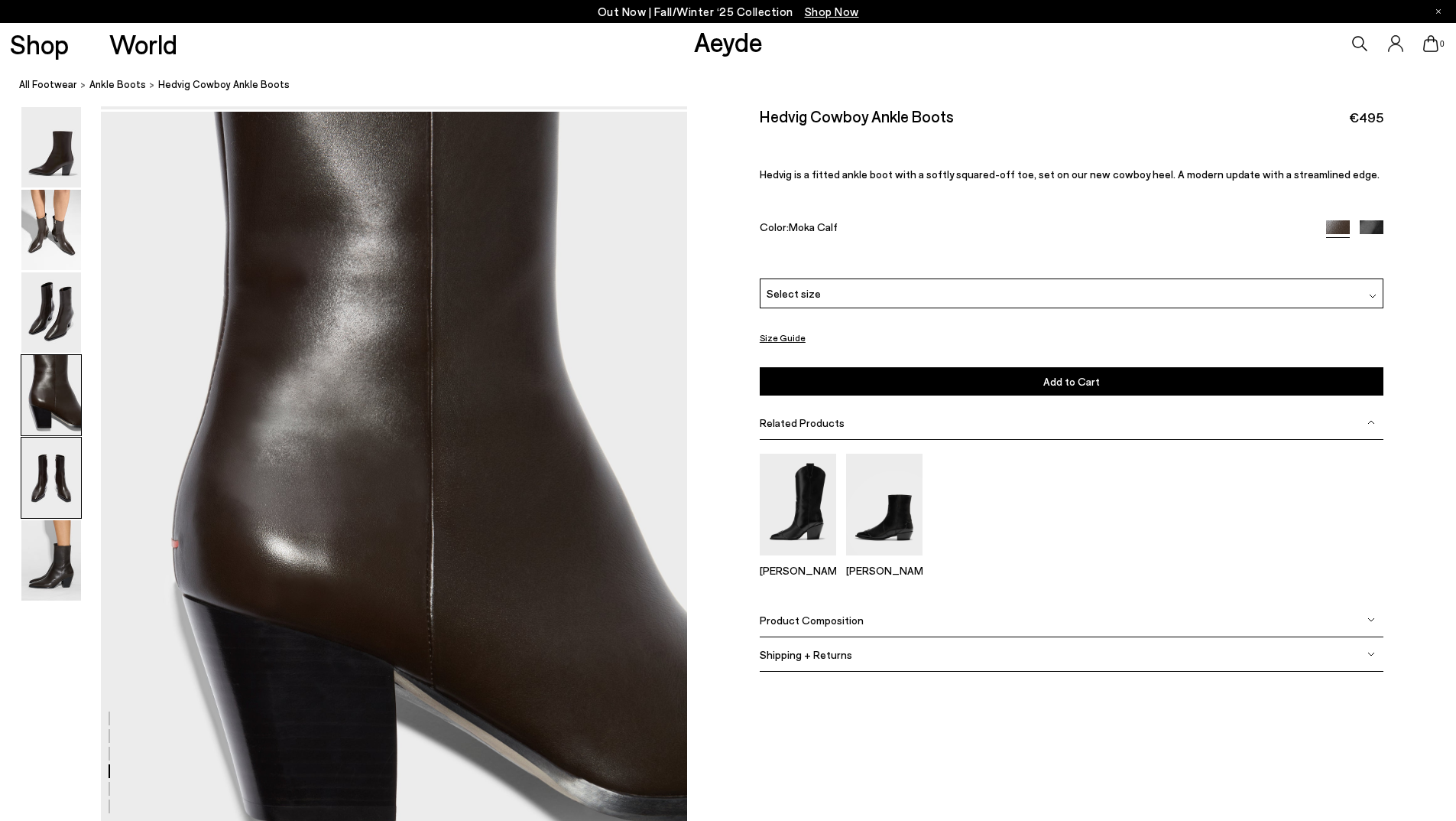
scroll to position [2354, 0]
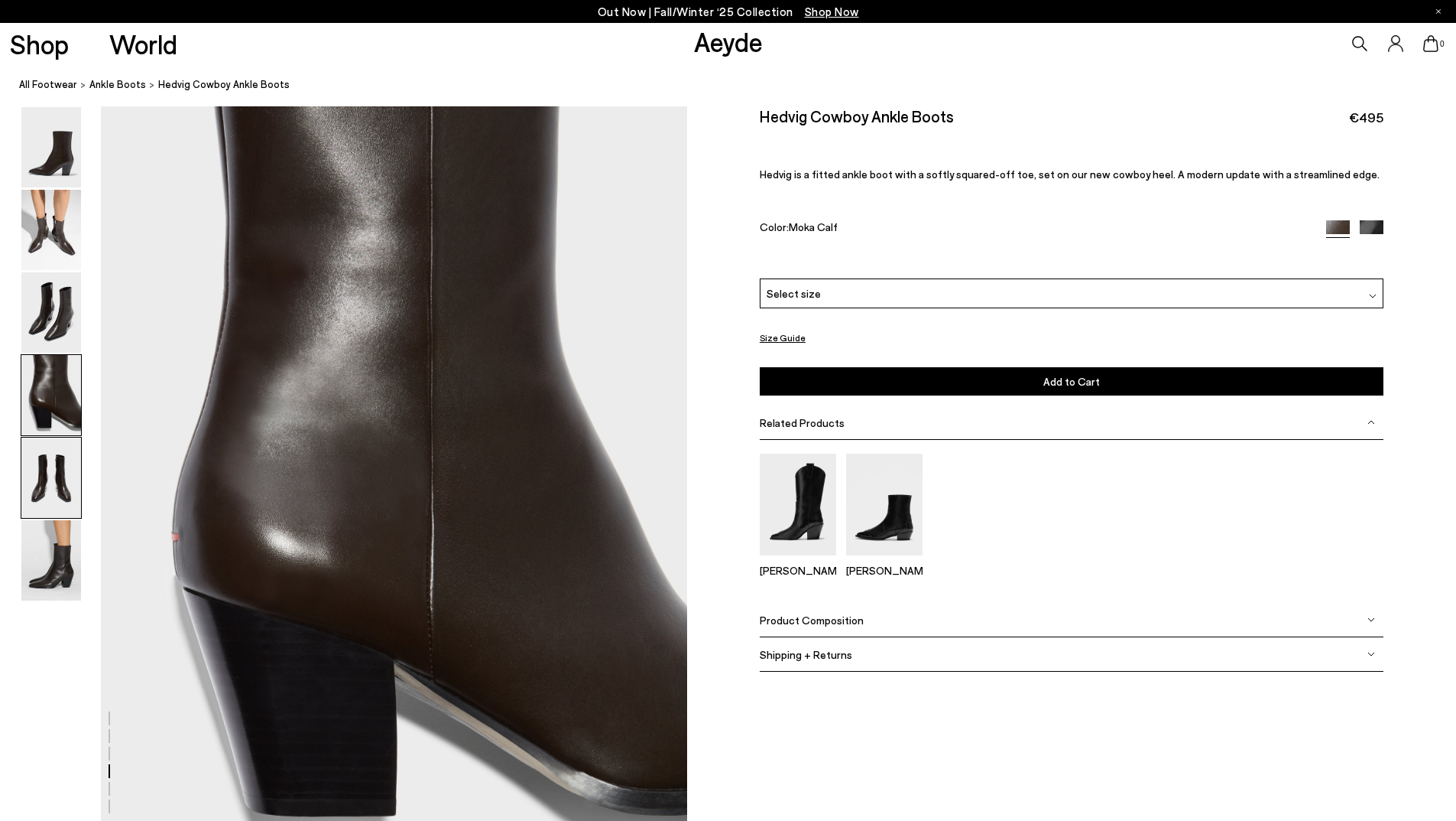
click at [55, 485] on img at bounding box center [51, 477] width 60 height 80
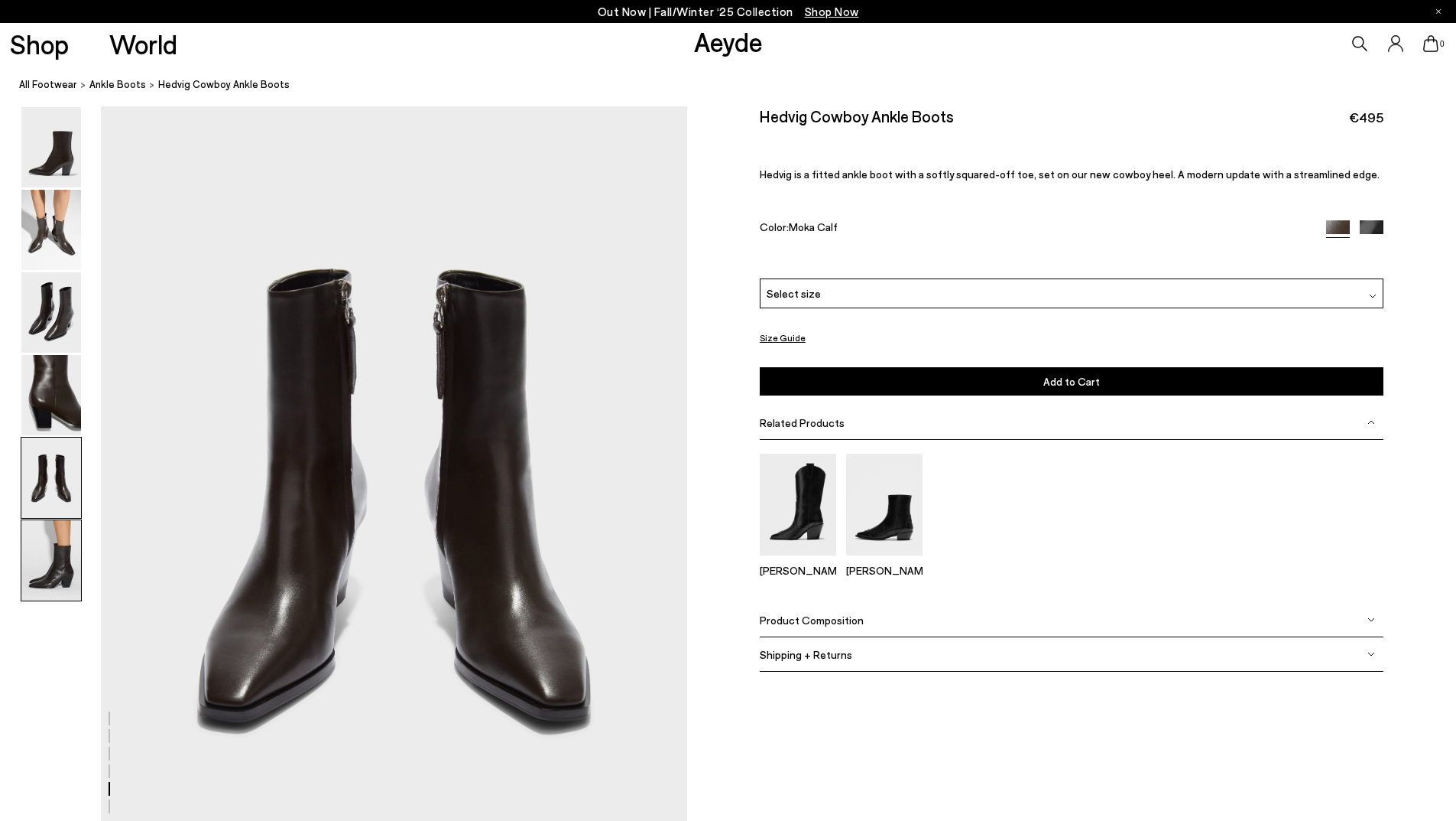
click at [37, 576] on img at bounding box center [51, 560] width 60 height 80
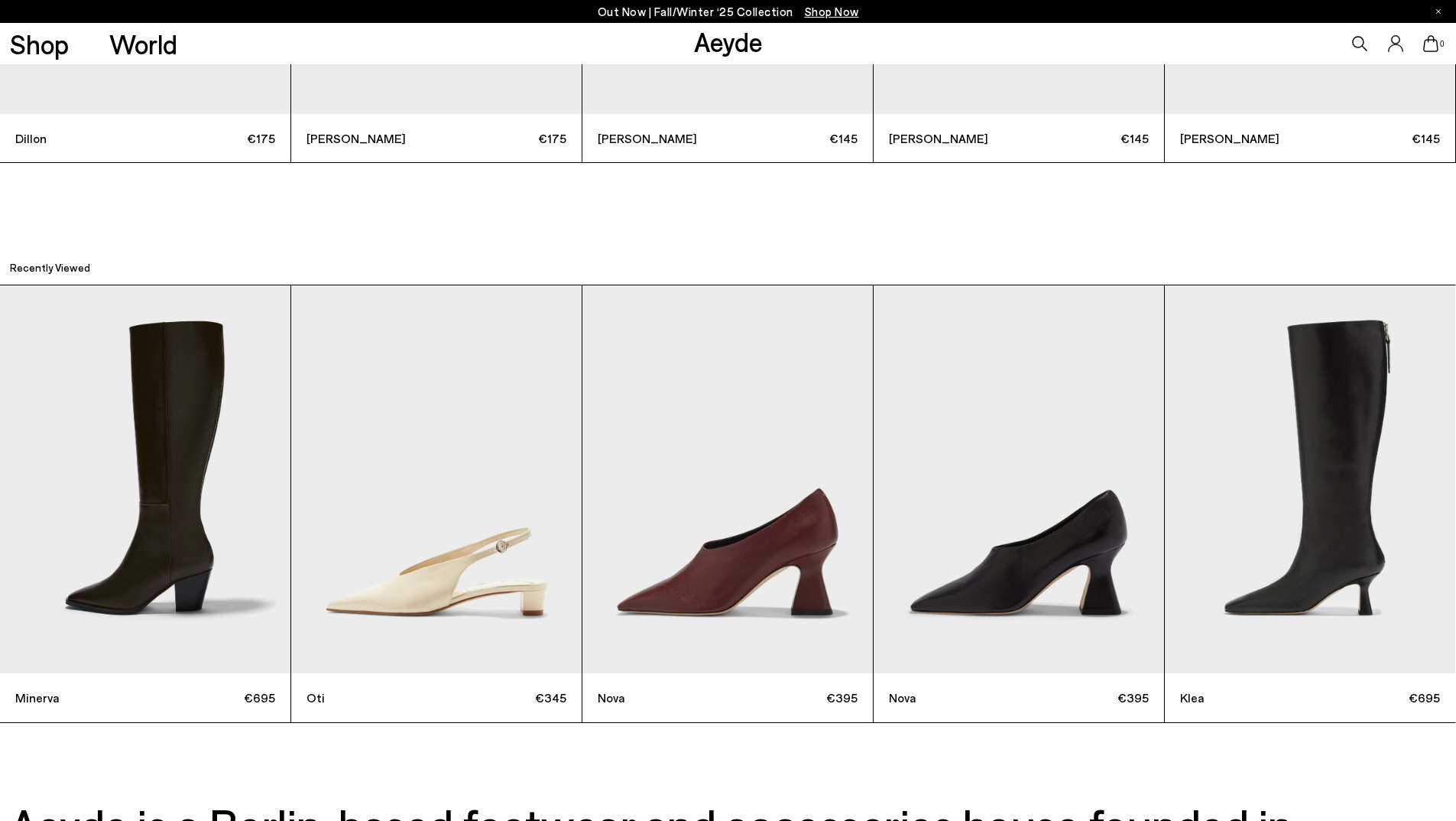
scroll to position [5787, 0]
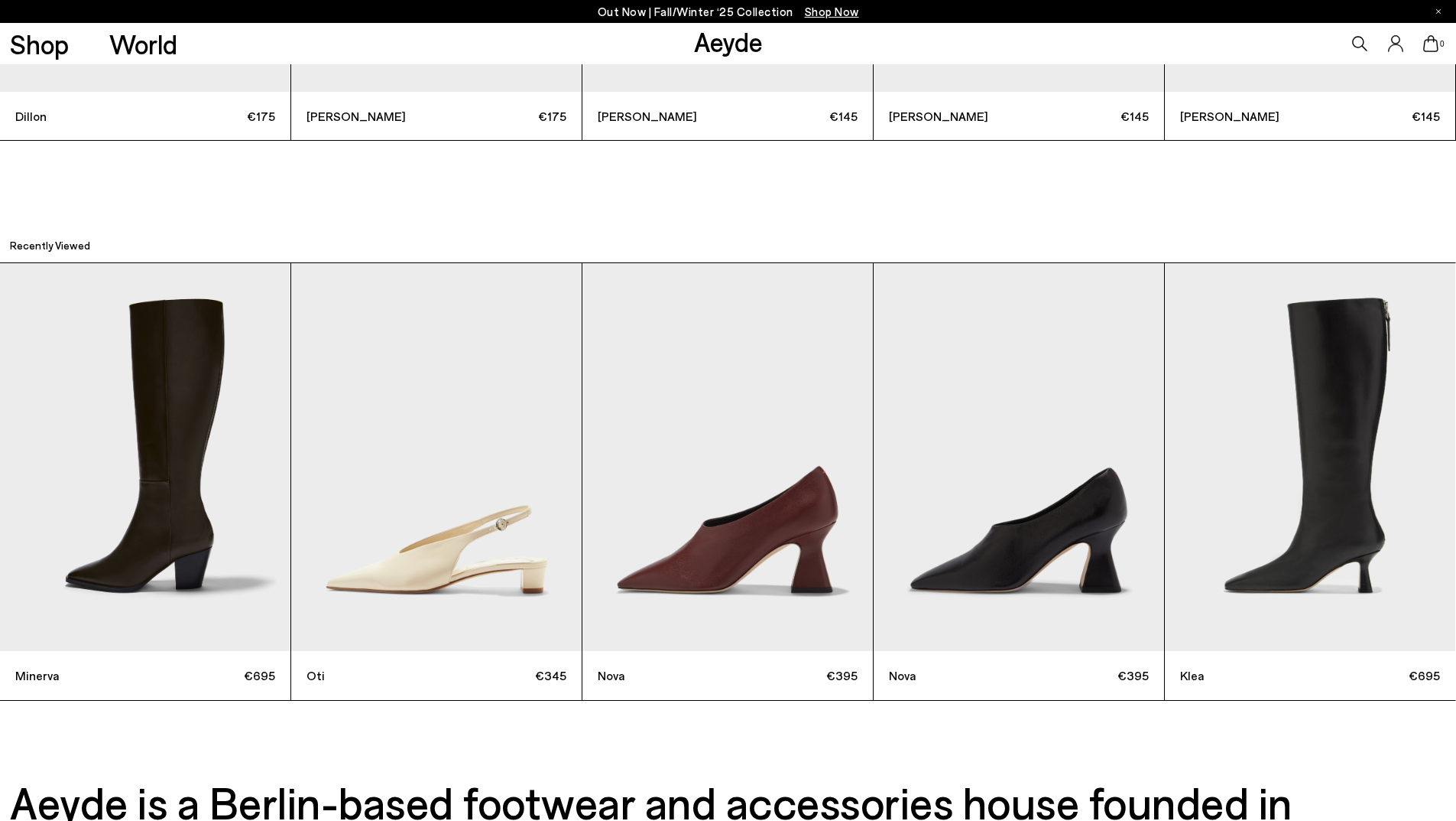
click at [768, 533] on img "3 / 5" at bounding box center [728, 457] width 290 height 388
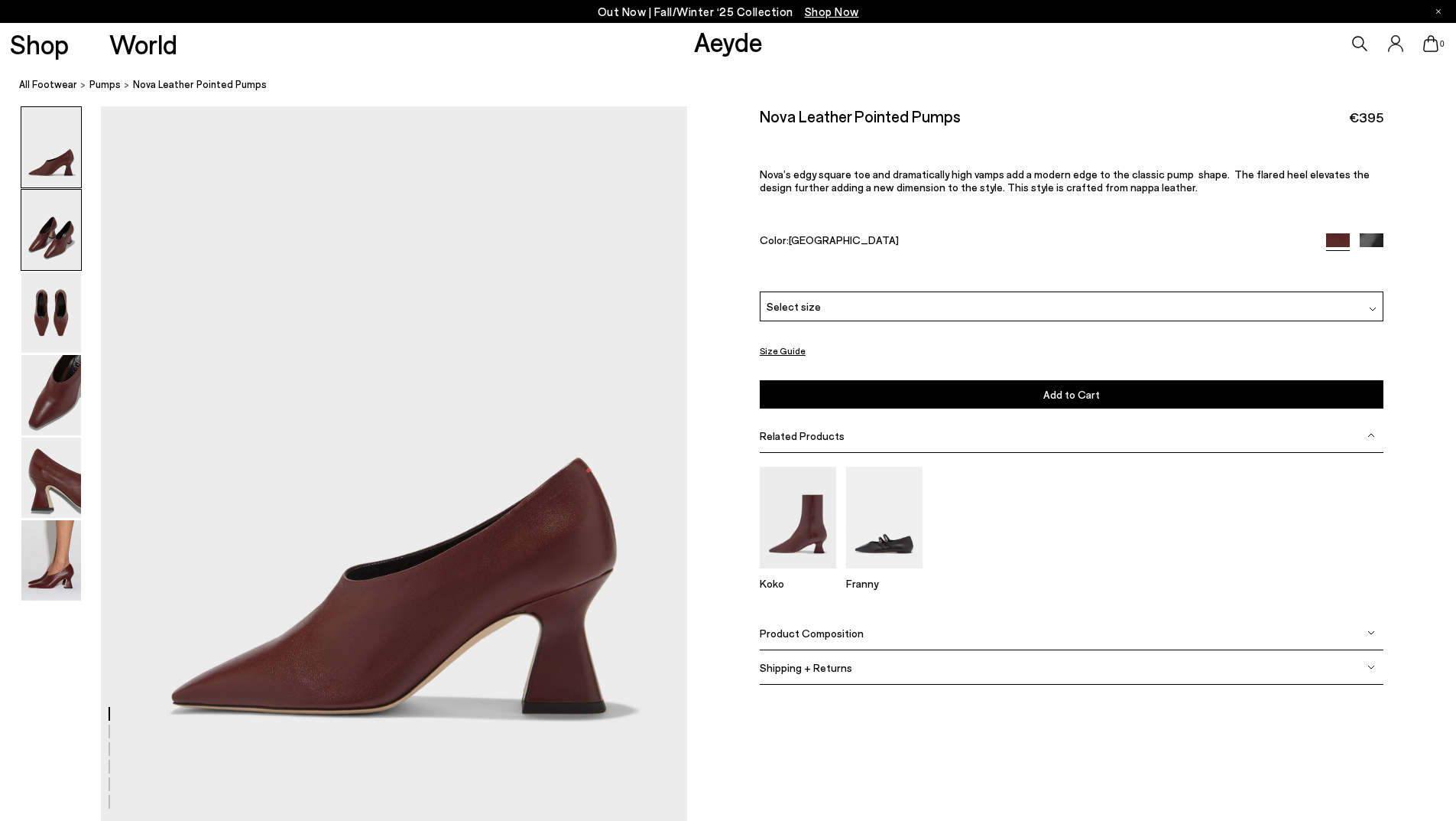
click at [59, 249] on img at bounding box center [51, 230] width 60 height 80
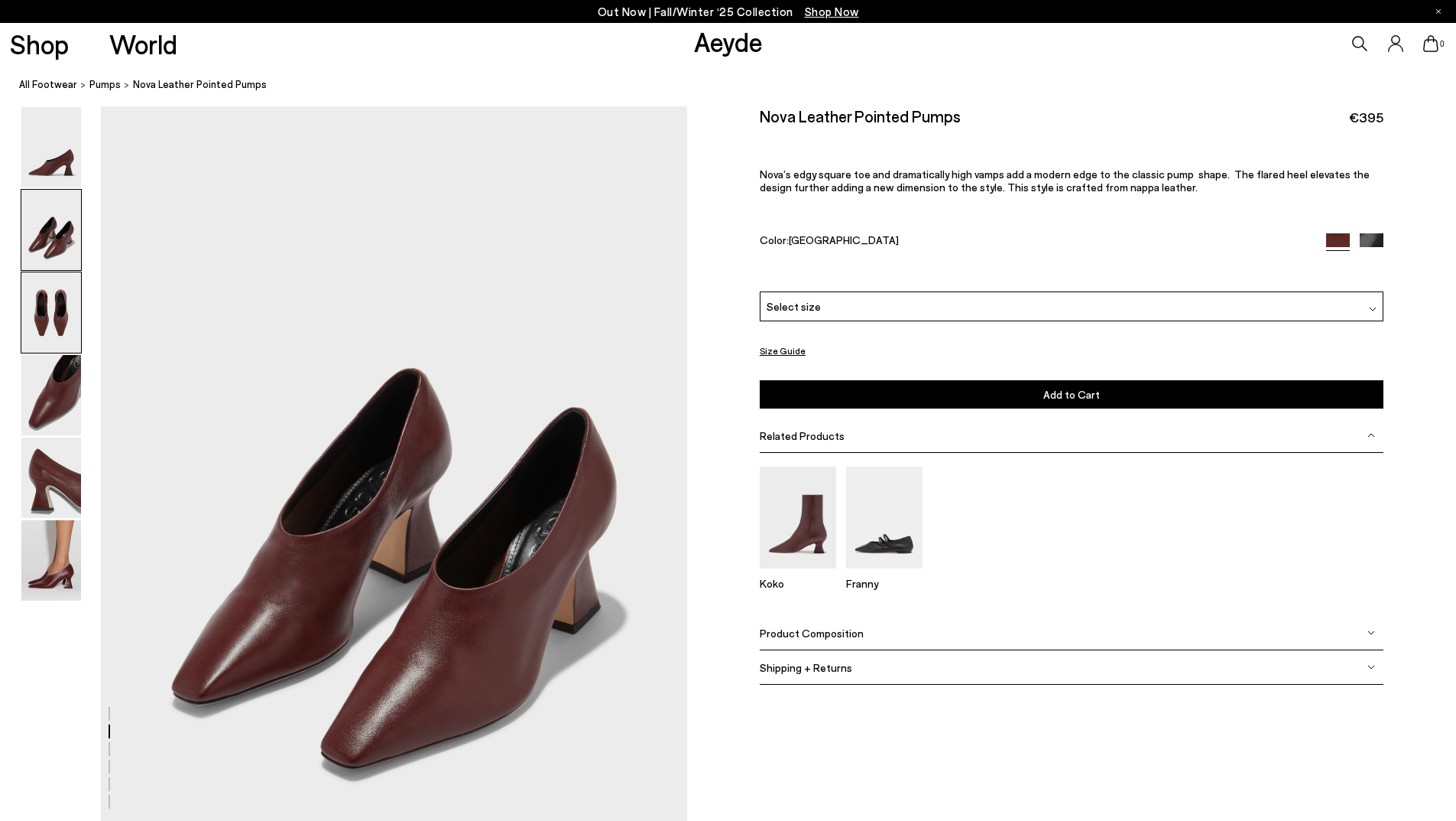
click at [44, 296] on img at bounding box center [51, 312] width 60 height 80
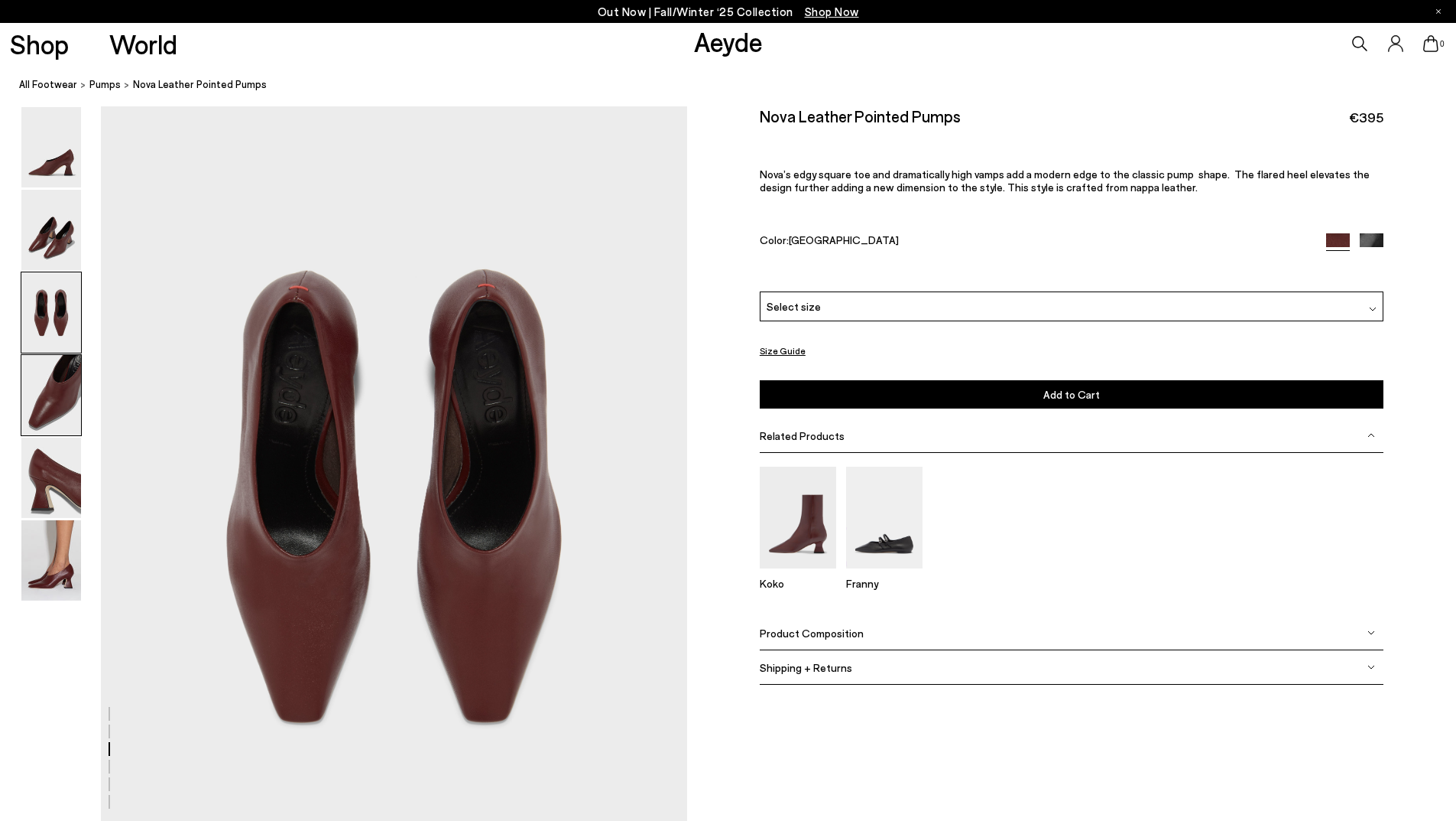
click at [40, 390] on img at bounding box center [51, 395] width 60 height 80
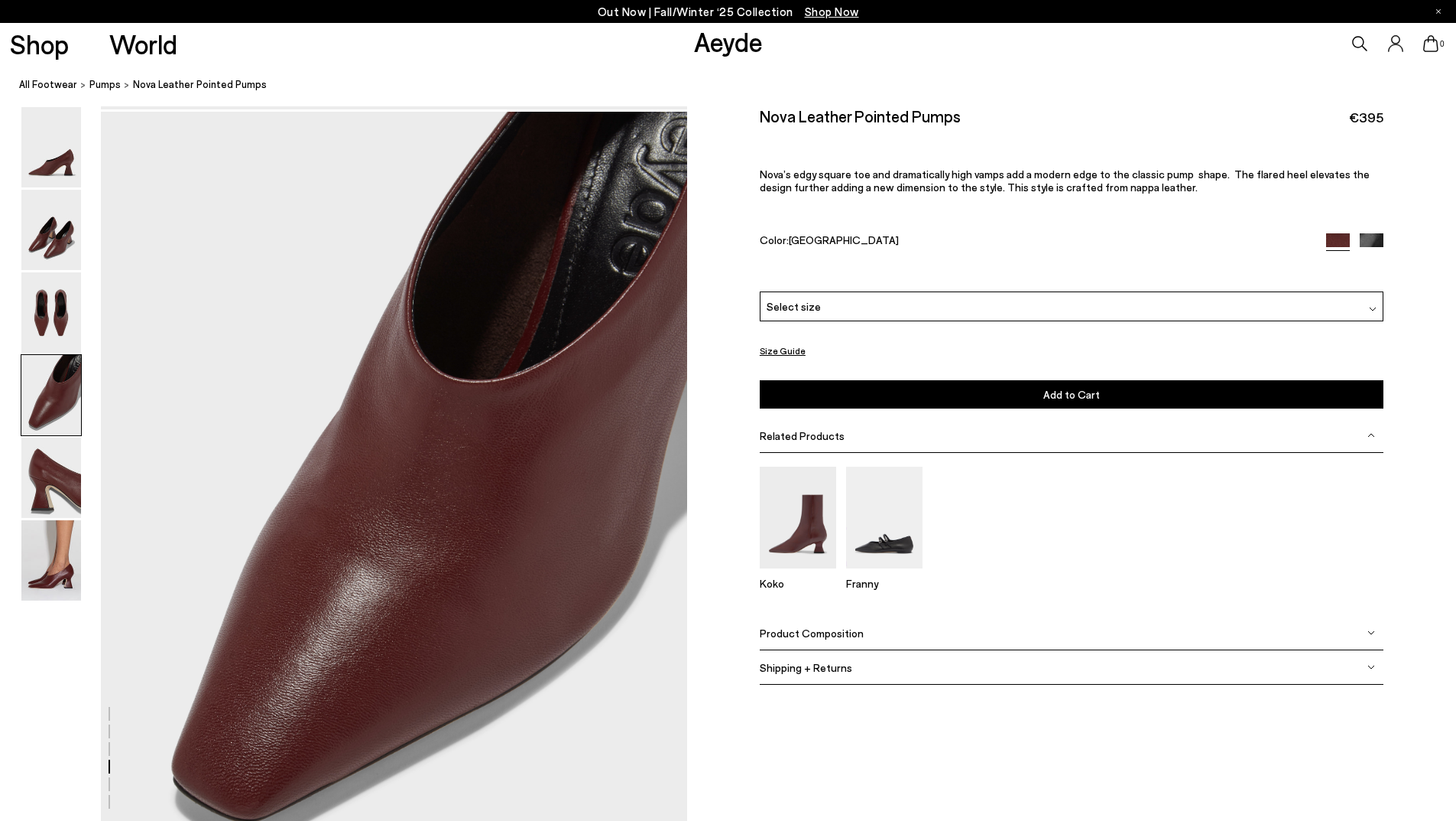
scroll to position [2286, 0]
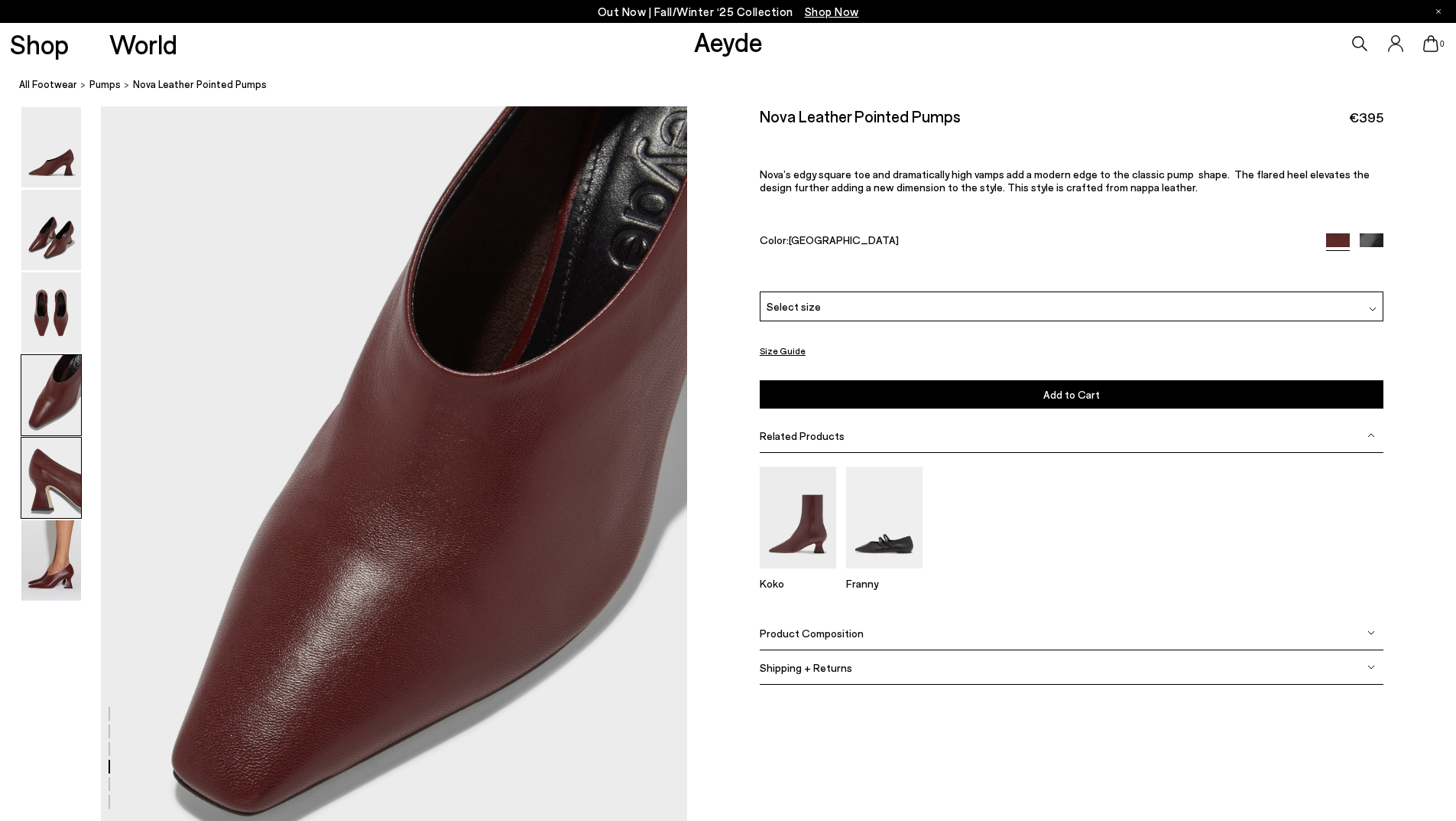
click at [64, 489] on img at bounding box center [51, 477] width 60 height 80
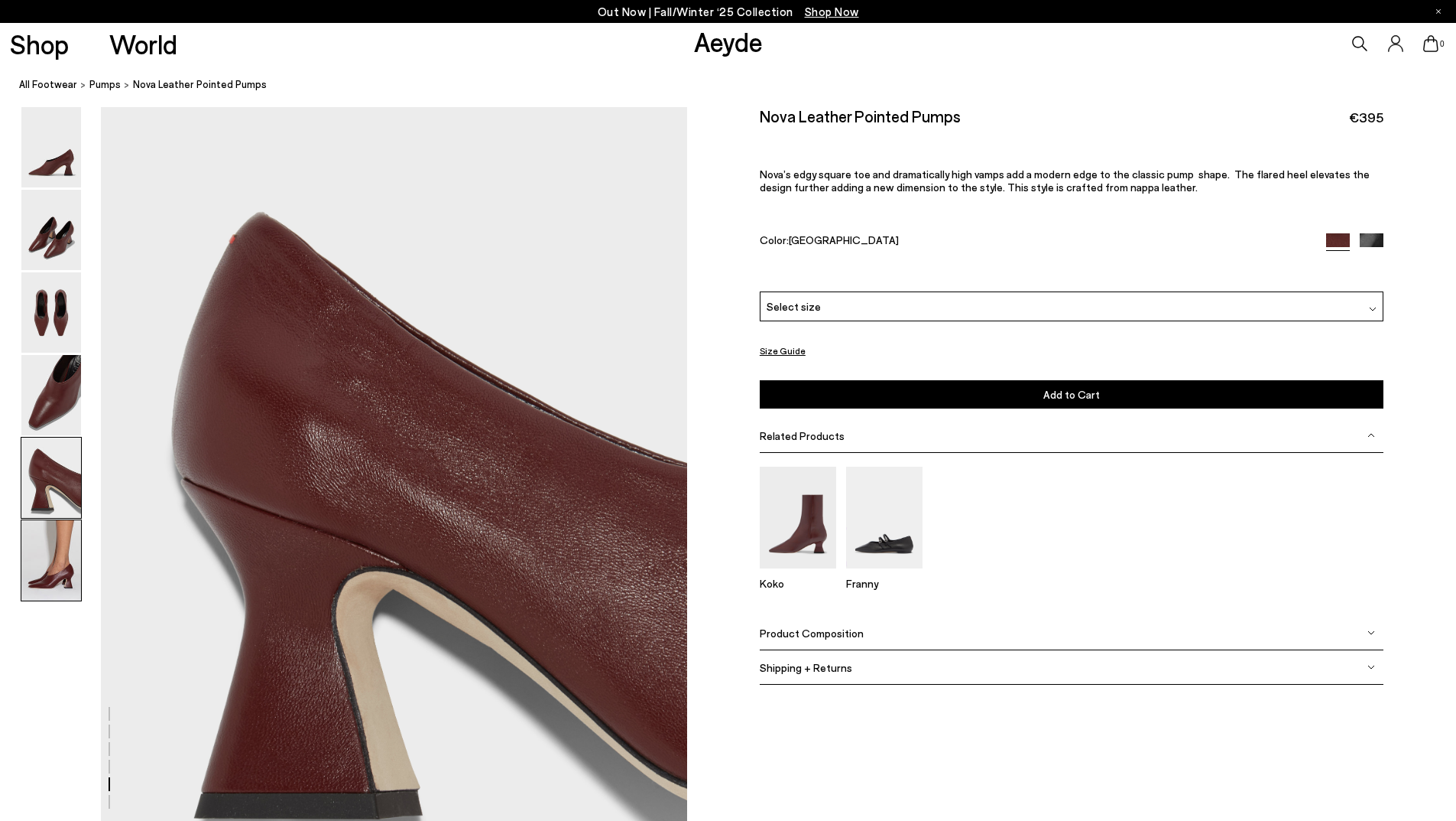
scroll to position [3070, 0]
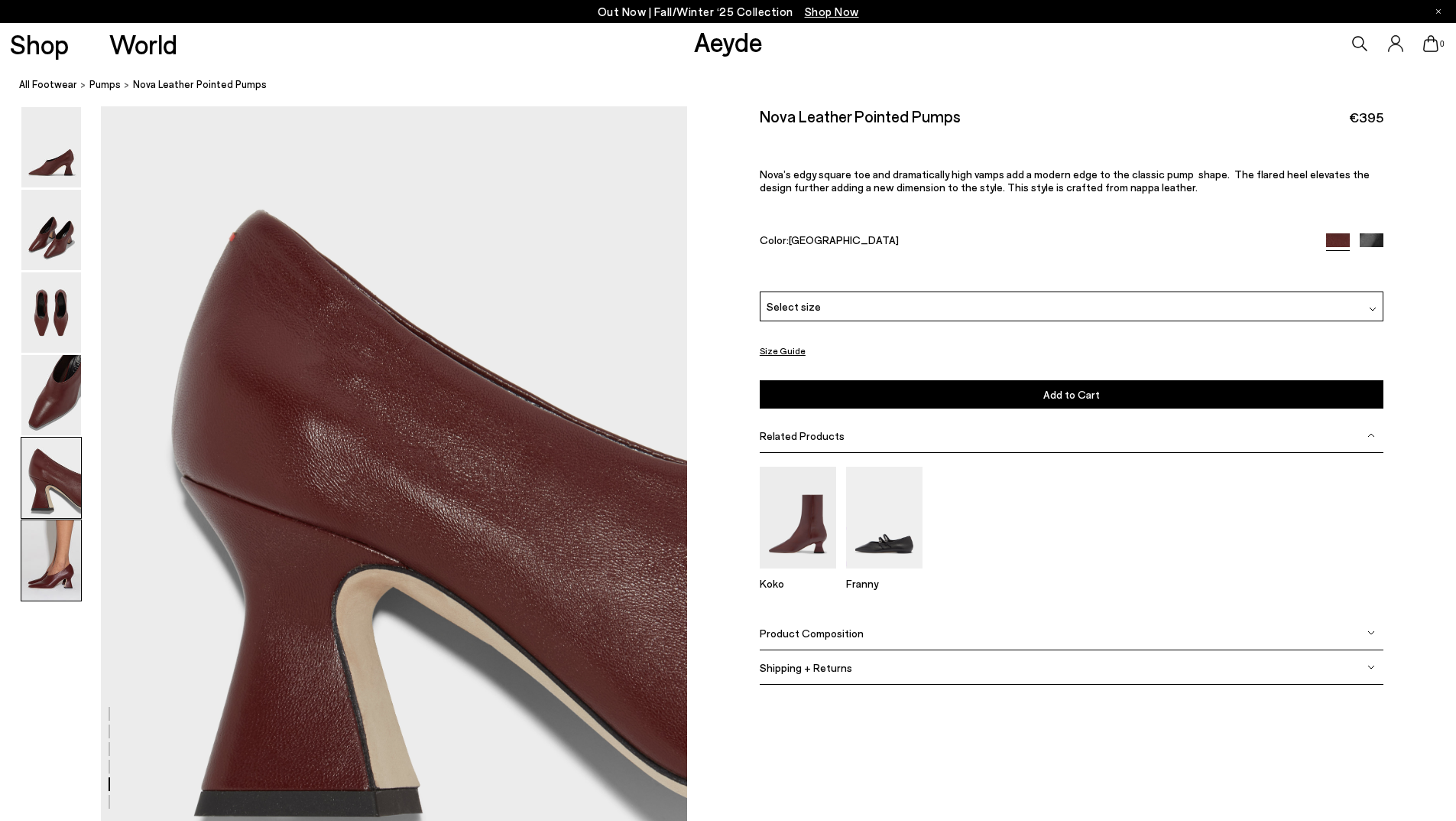
click at [54, 561] on img at bounding box center [51, 560] width 60 height 80
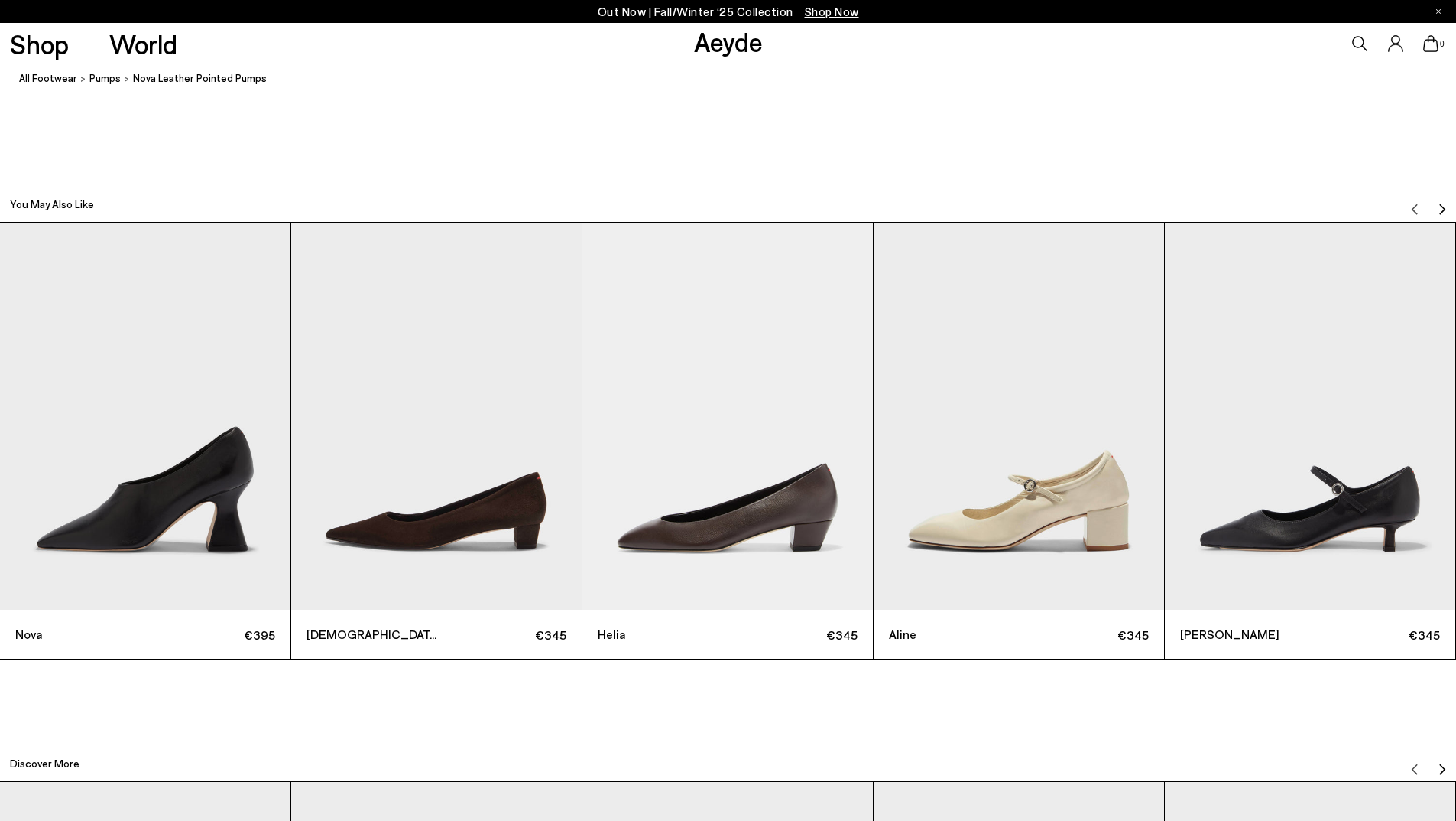
scroll to position [4648, 0]
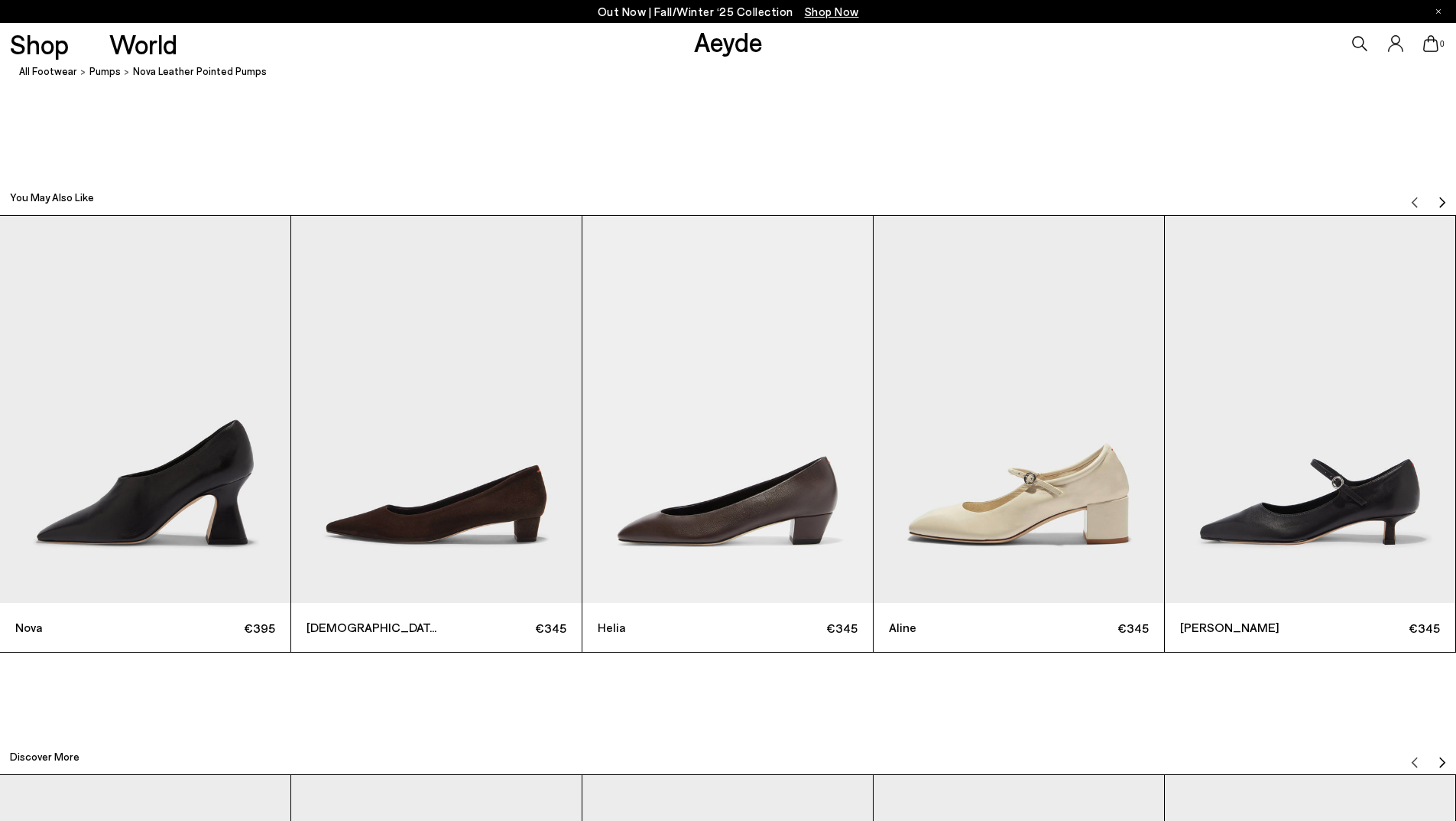
click at [188, 432] on img "1 / 12" at bounding box center [145, 410] width 290 height 388
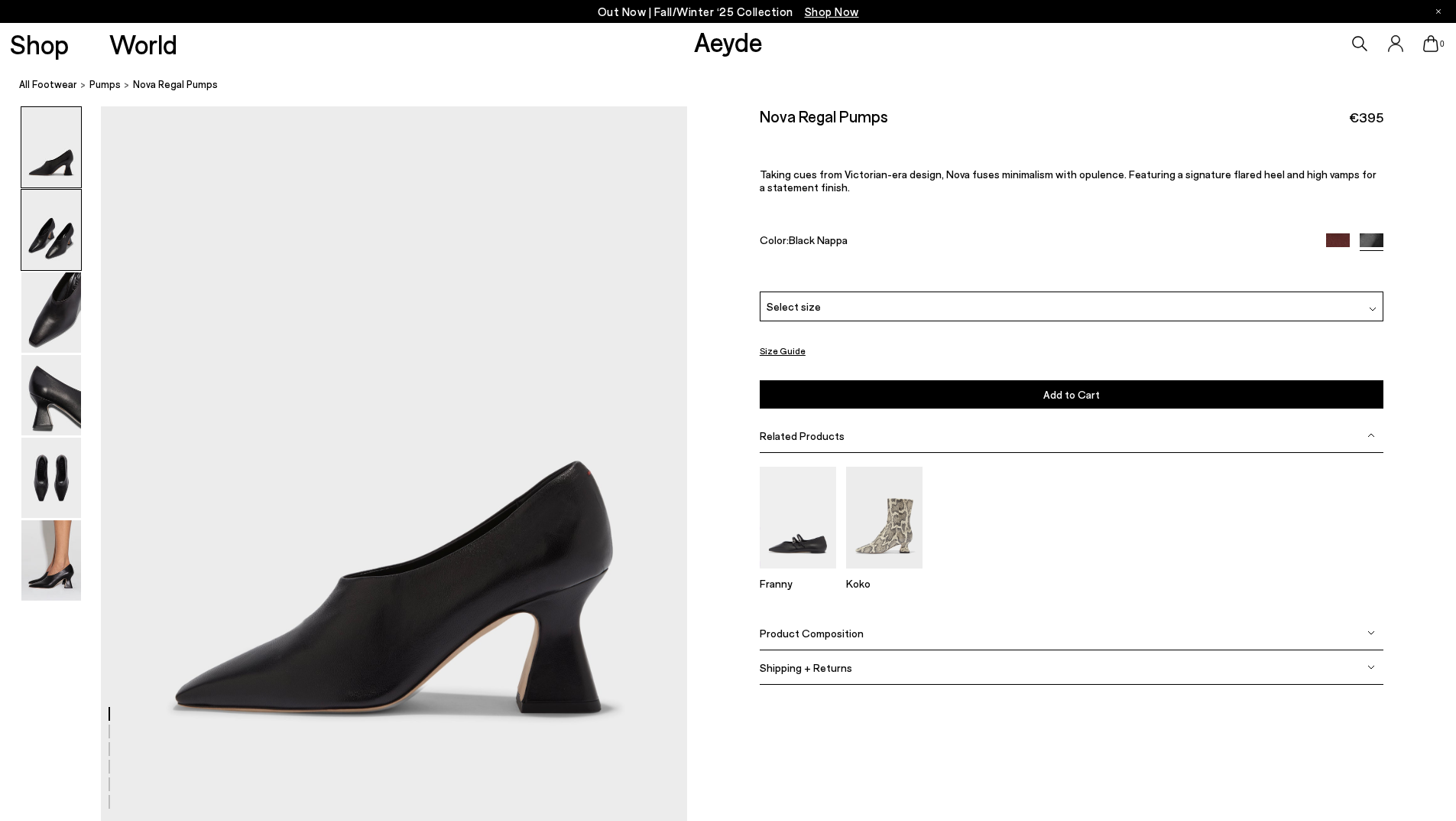
click at [59, 251] on img at bounding box center [51, 230] width 60 height 80
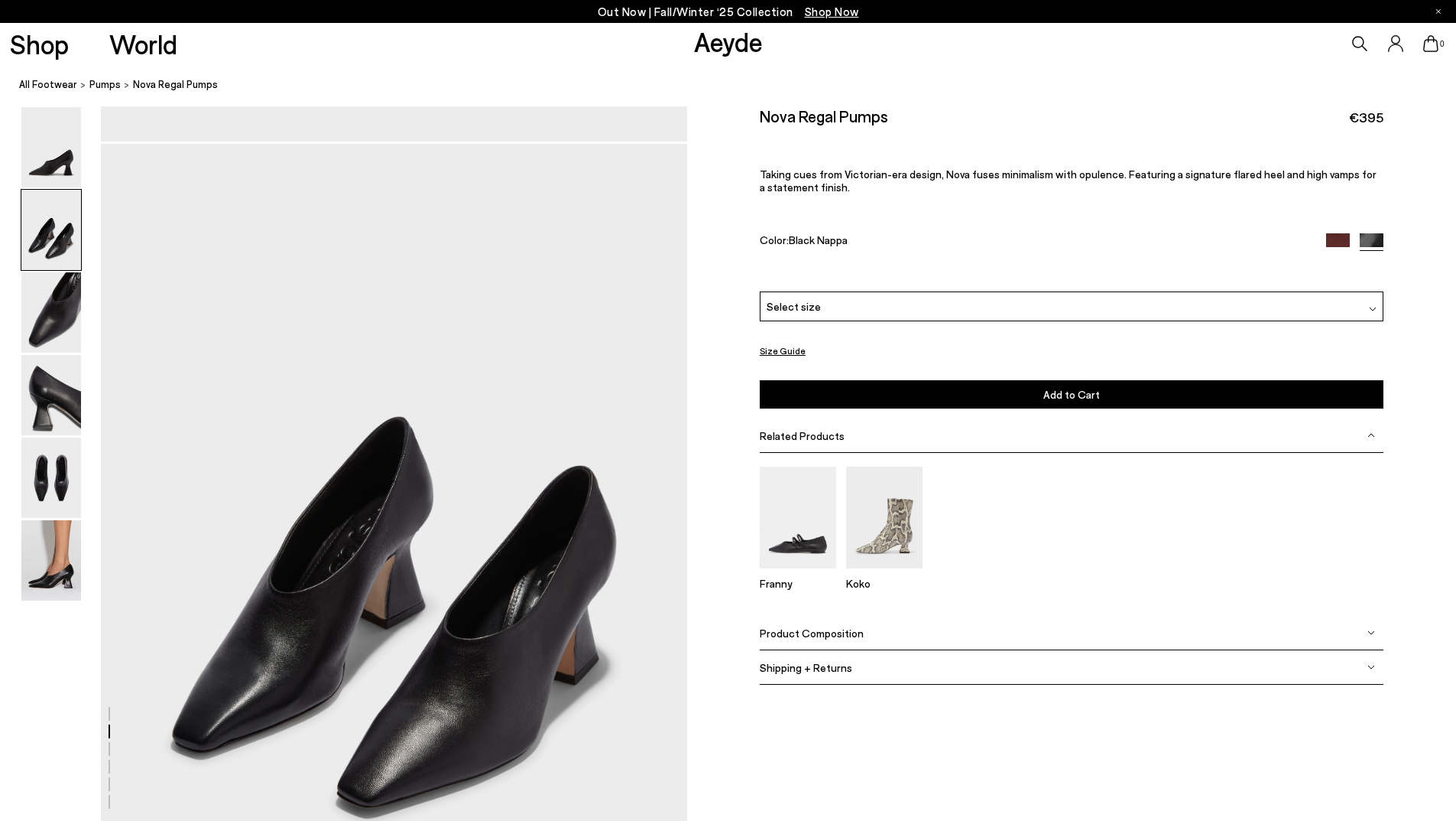
scroll to position [718, 0]
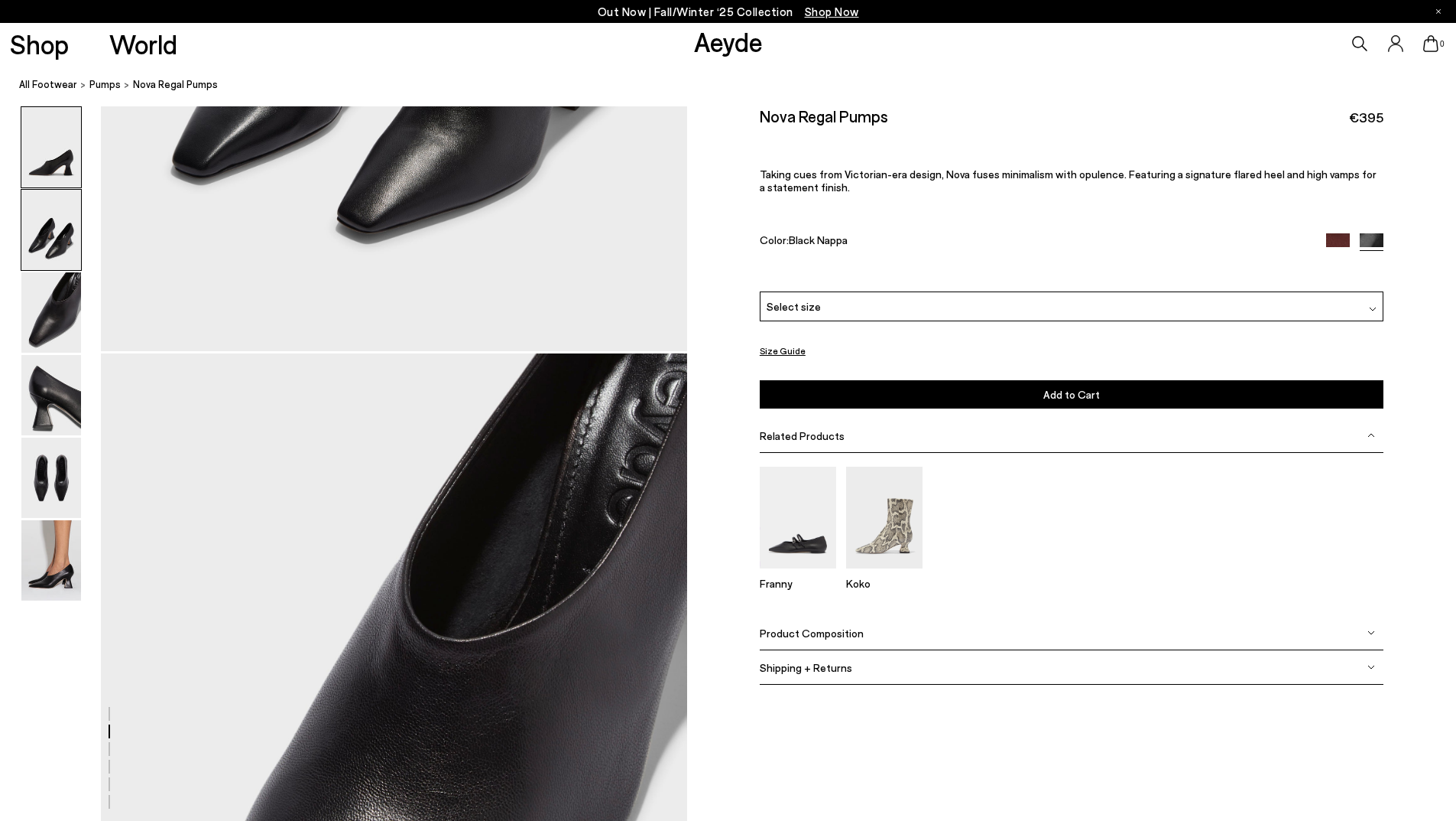
click at [64, 156] on img at bounding box center [51, 147] width 60 height 80
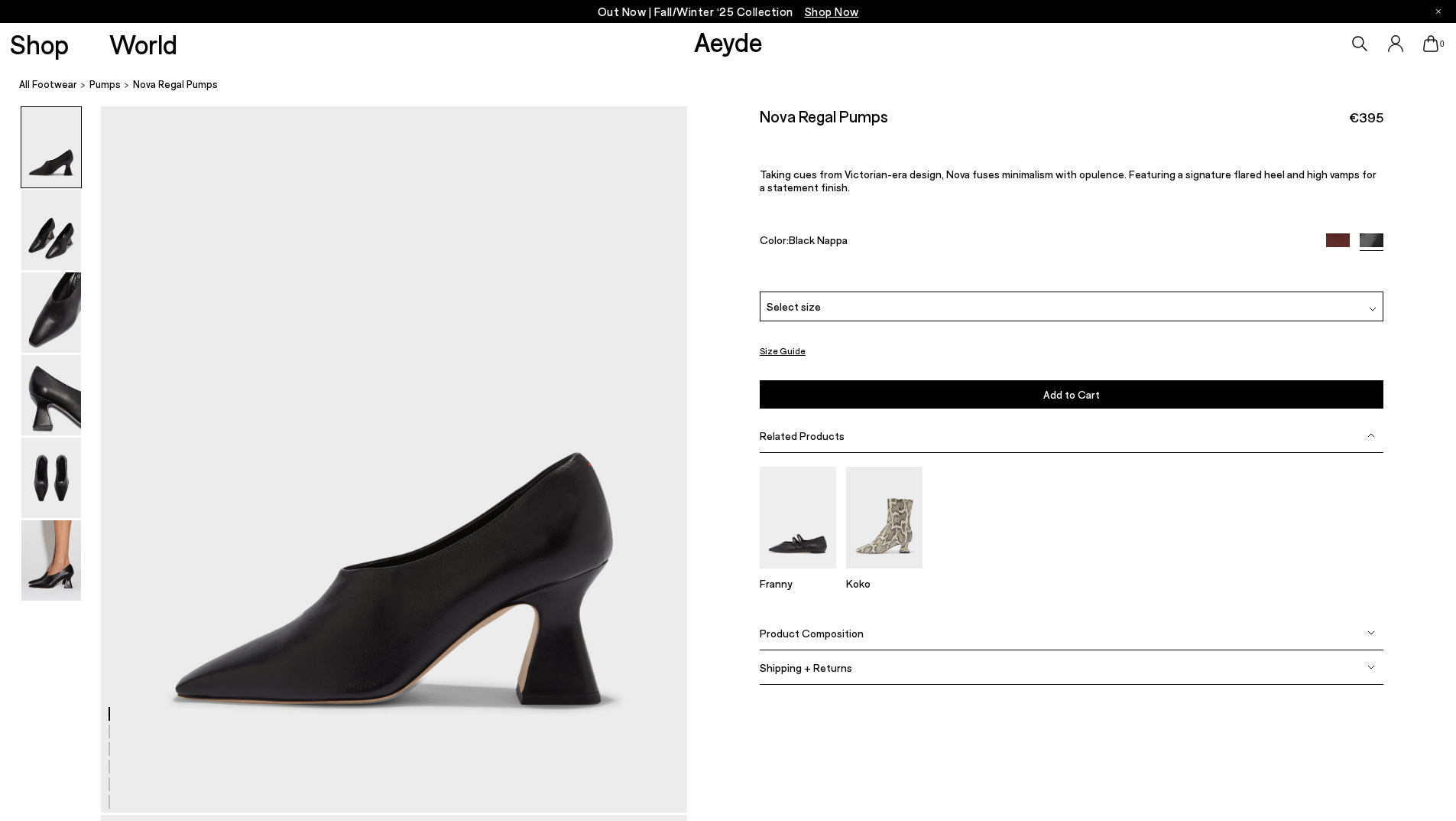
scroll to position [0, 0]
